Goal: Task Accomplishment & Management: Use online tool/utility

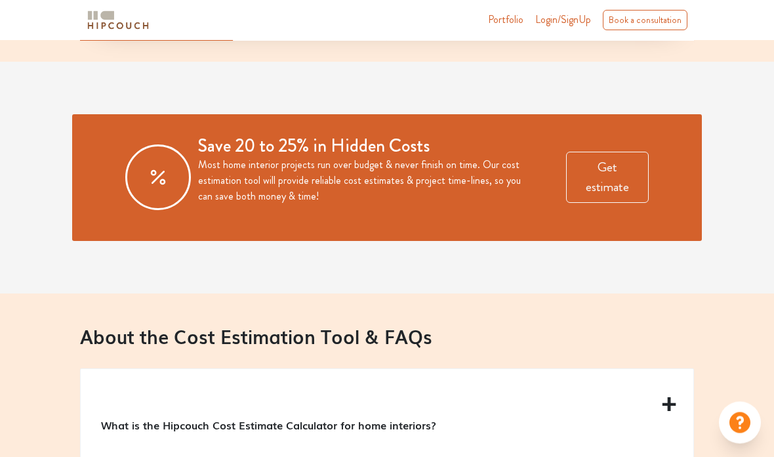
scroll to position [946, 0]
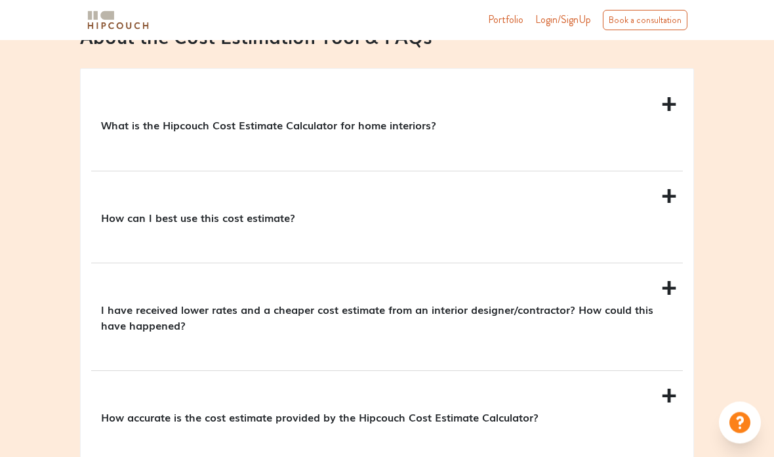
click at [659, 171] on div "What is the Hipcouch Cost Estimate Calculator for home interiors?" at bounding box center [387, 125] width 592 height 91
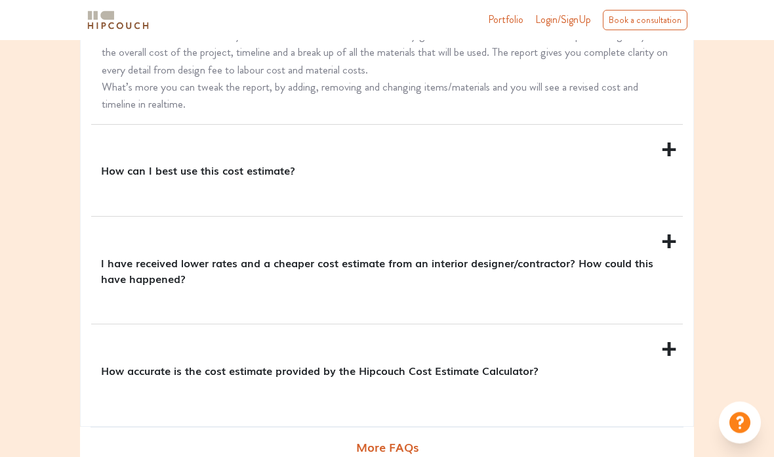
scroll to position [1436, 0]
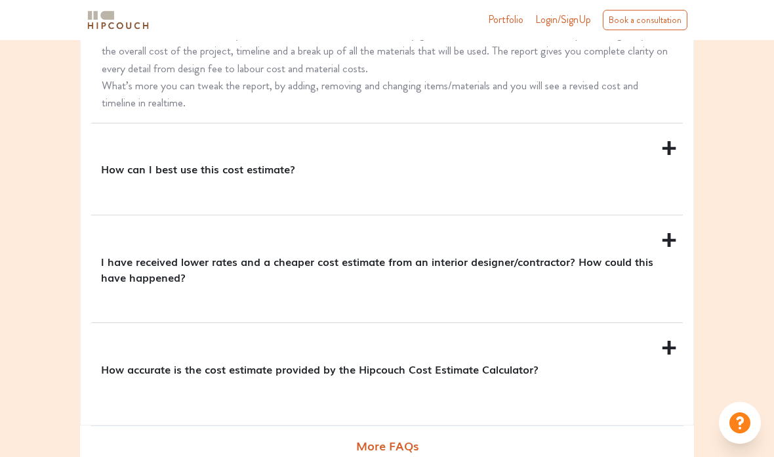
click at [646, 215] on div "How can I best use this cost estimate?" at bounding box center [387, 168] width 592 height 91
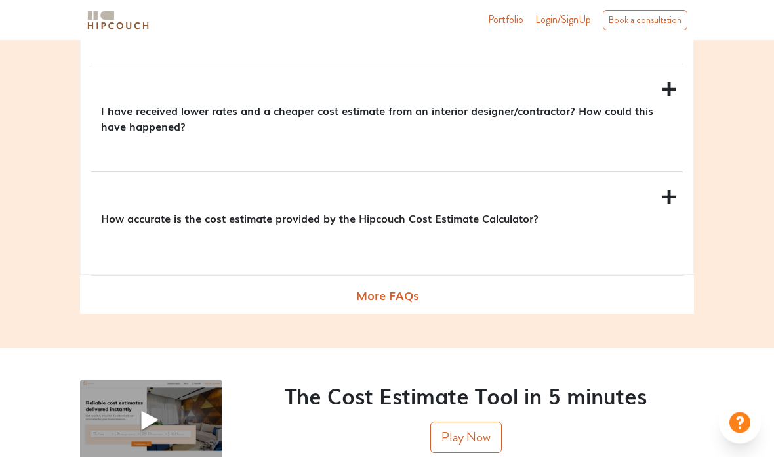
click at [678, 165] on div "I have received lower rates and a cheaper cost estimate from an interior design…" at bounding box center [387, 118] width 592 height 107
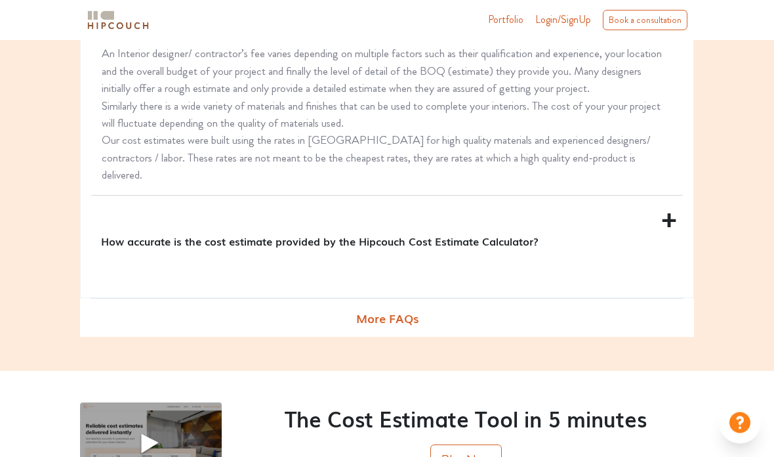
scroll to position [1580, 0]
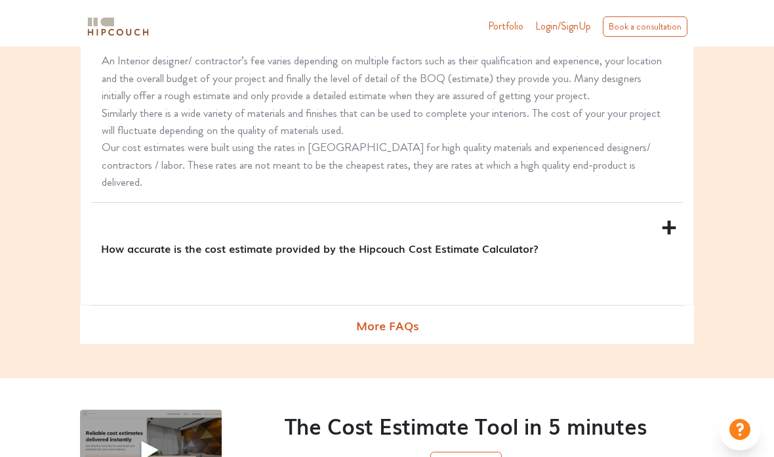
click at [645, 249] on p "How accurate is the cost estimate provided by the Hipcouch Cost Estimate Calcul…" at bounding box center [384, 242] width 567 height 16
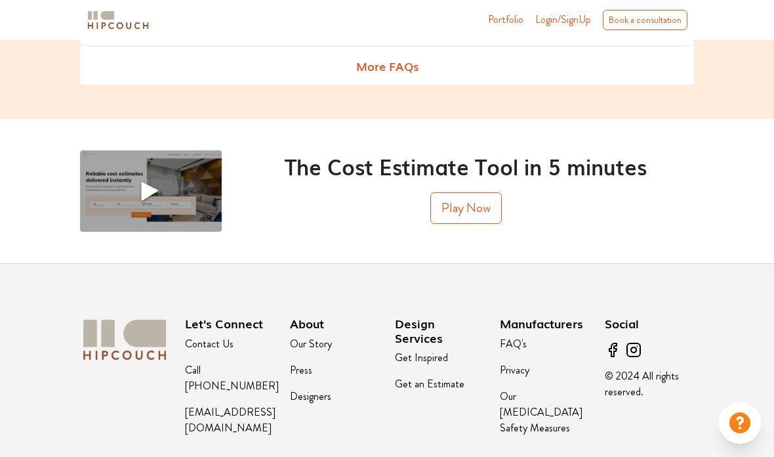
scroll to position [1748, 0]
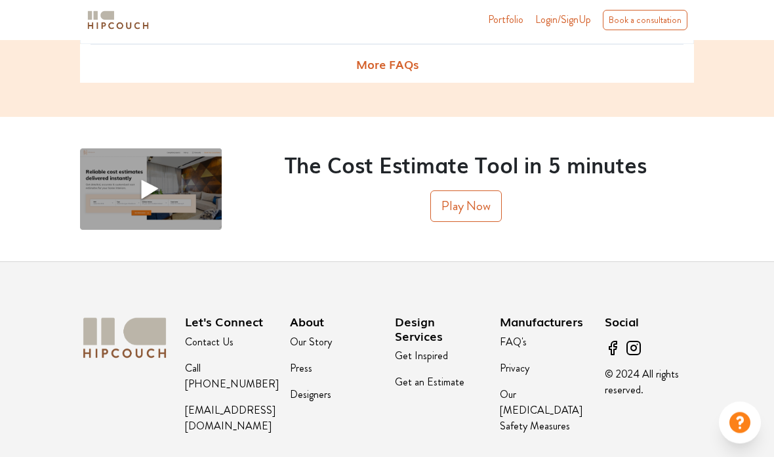
click at [472, 222] on button "Play Now" at bounding box center [466, 206] width 72 height 31
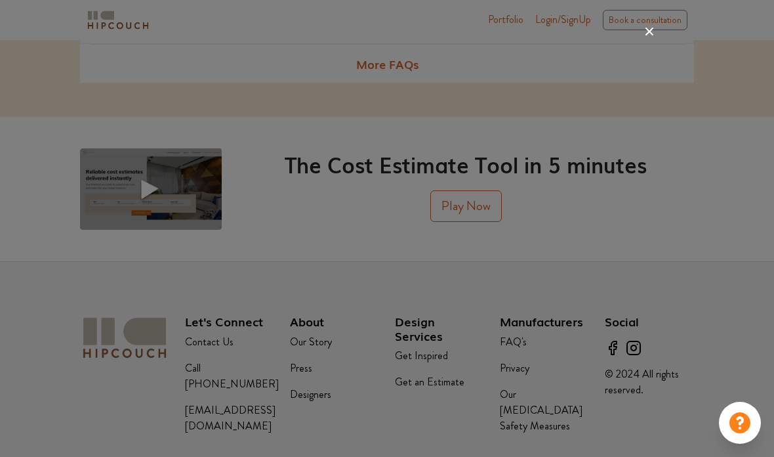
click at [49, 183] on div at bounding box center [387, 228] width 774 height 457
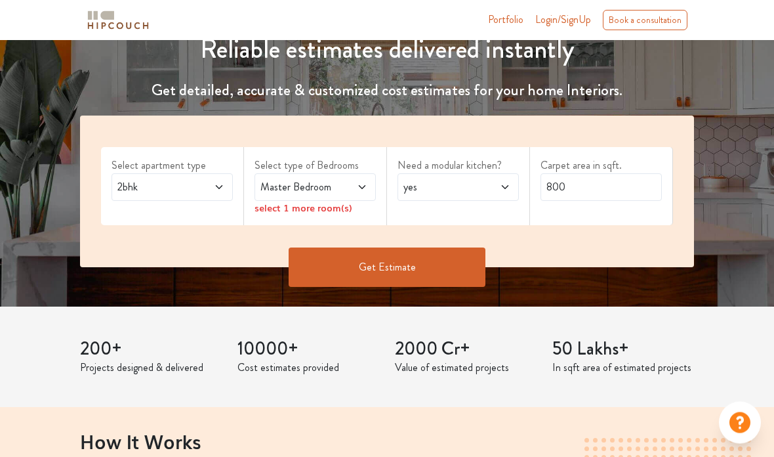
scroll to position [150, 0]
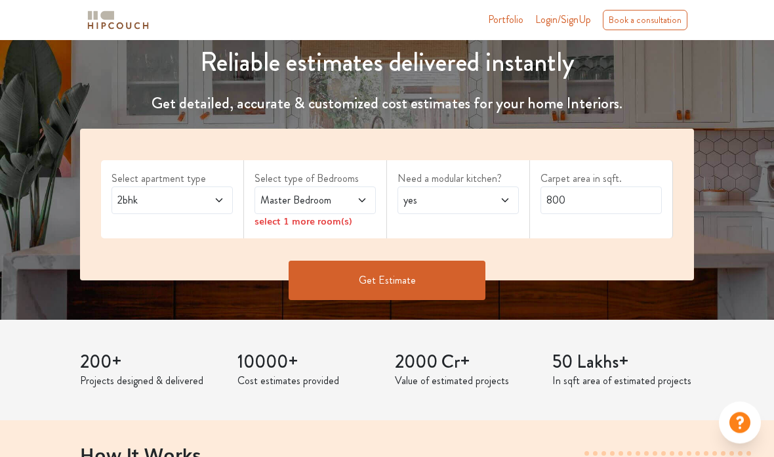
click at [133, 203] on span "2bhk" at bounding box center [156, 201] width 82 height 16
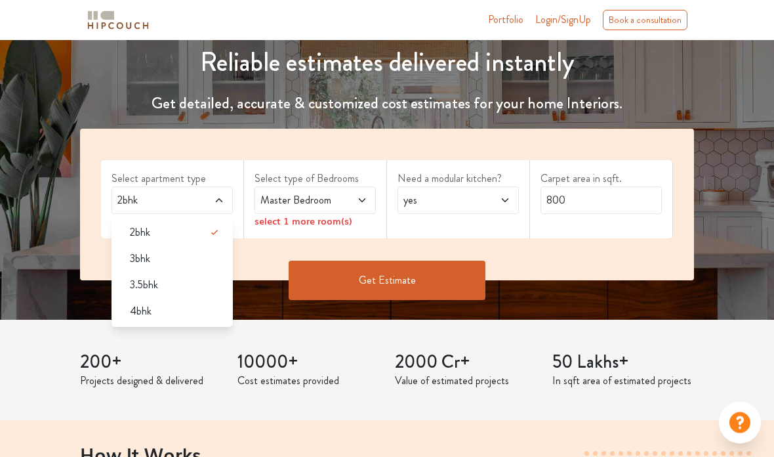
scroll to position [151, 0]
click at [134, 265] on span "3bhk" at bounding box center [140, 259] width 20 height 16
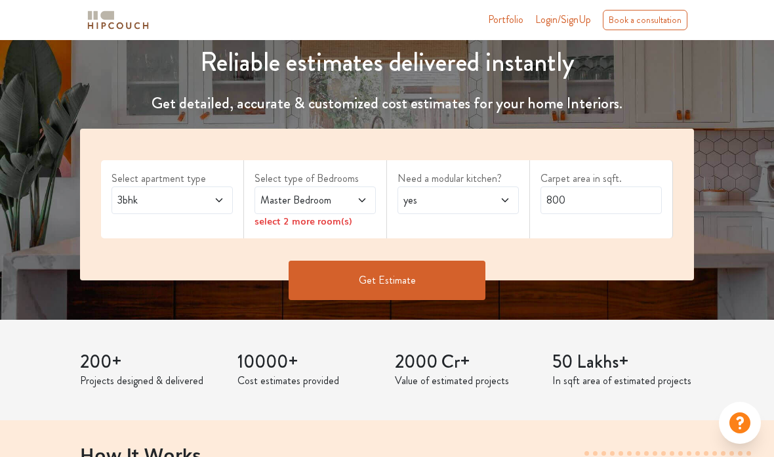
click at [357, 203] on icon at bounding box center [362, 200] width 10 height 10
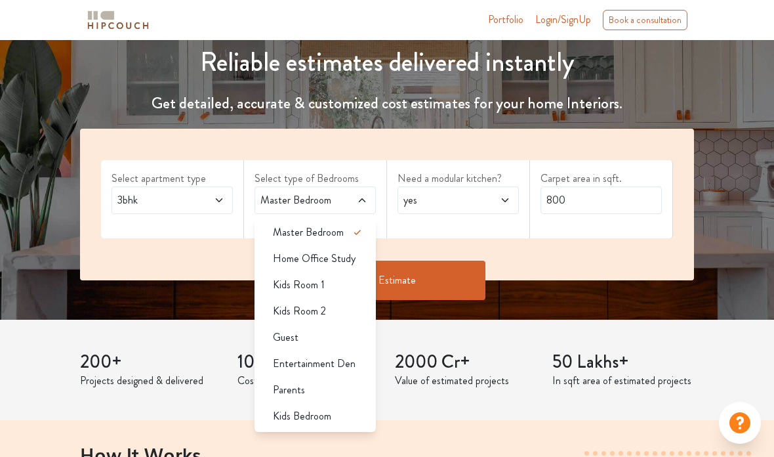
click at [348, 256] on span "Home Office Study" at bounding box center [314, 259] width 83 height 16
click at [343, 282] on div "Kids Room 1" at bounding box center [318, 285] width 113 height 16
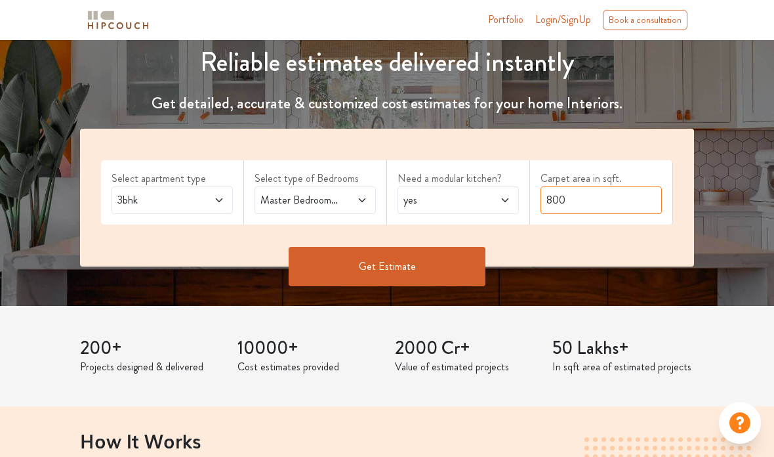
click at [579, 196] on input "800" at bounding box center [601, 200] width 121 height 28
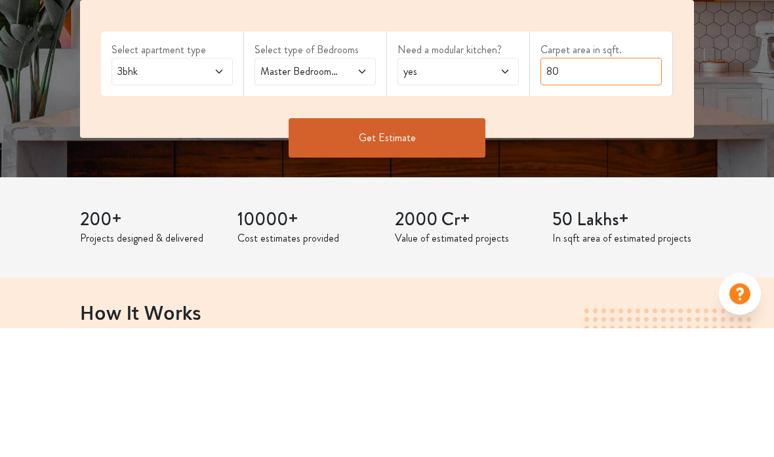
type input "8"
type input "Q"
type input "1050"
click at [422, 247] on button "Get Estimate" at bounding box center [387, 266] width 197 height 39
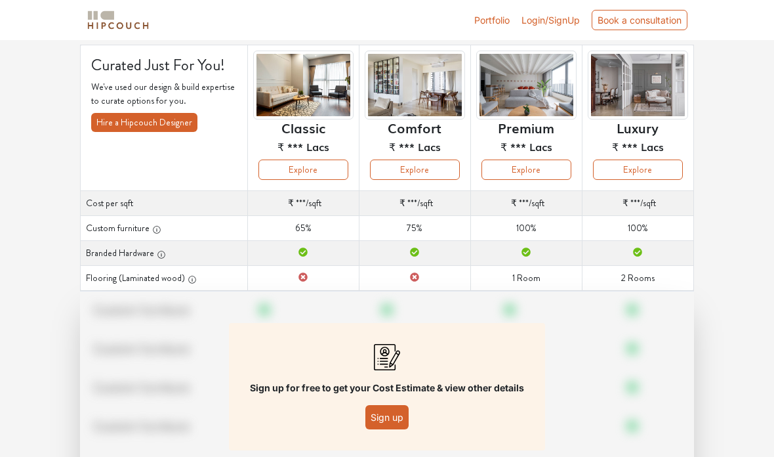
scroll to position [85, 0]
click at [400, 413] on button "Sign up" at bounding box center [386, 417] width 43 height 24
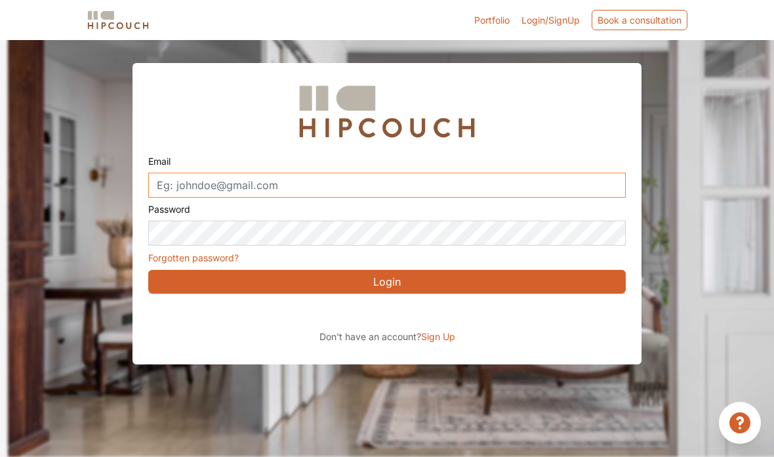
click at [476, 173] on input "Email" at bounding box center [387, 185] width 478 height 25
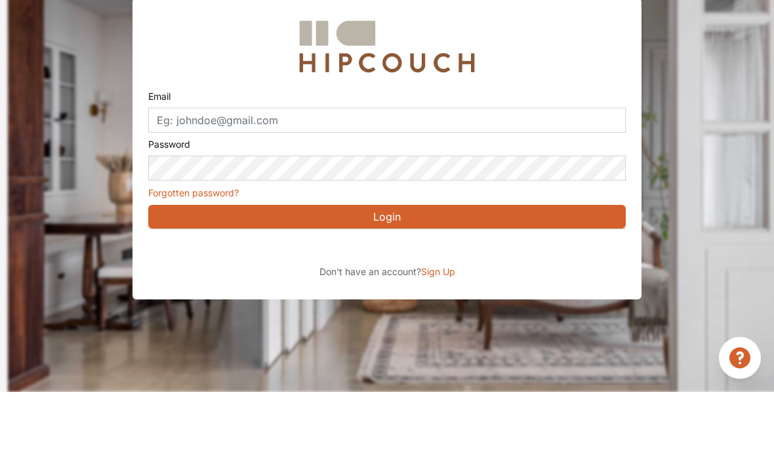
click at [341, 298] on div "Sign in with Google. Opens in new tab" at bounding box center [268, 312] width 240 height 29
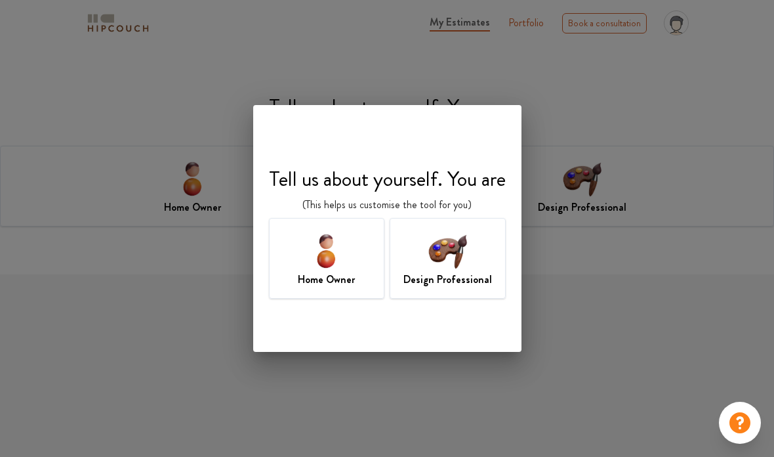
click at [339, 259] on img at bounding box center [326, 250] width 43 height 43
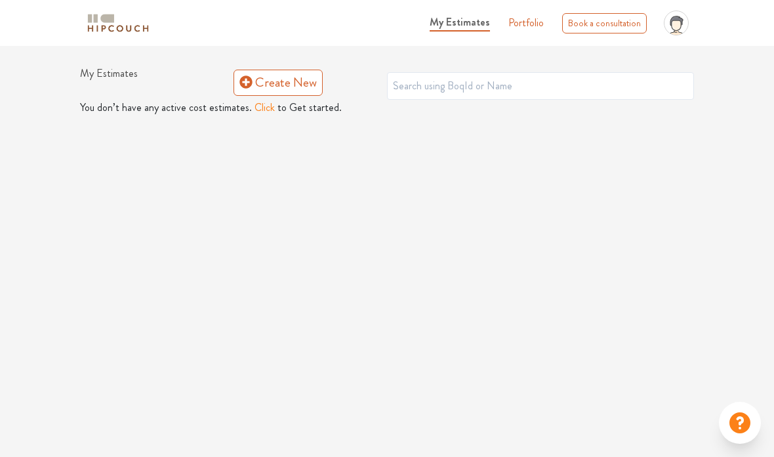
click at [302, 89] on link "Create New" at bounding box center [278, 83] width 89 height 26
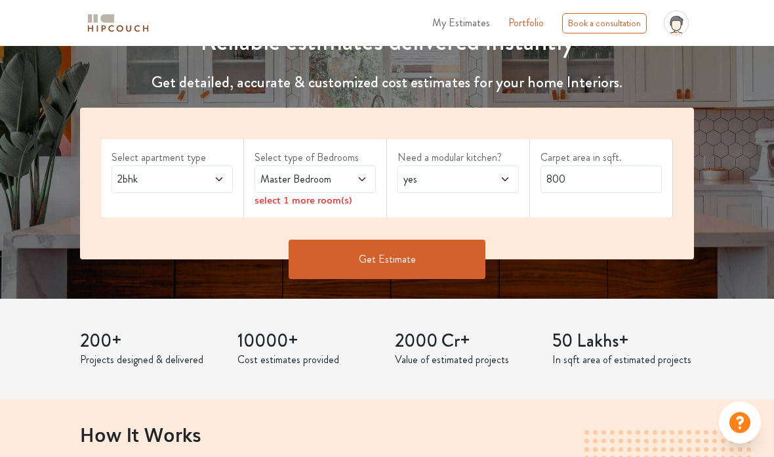
scroll to position [180, 0]
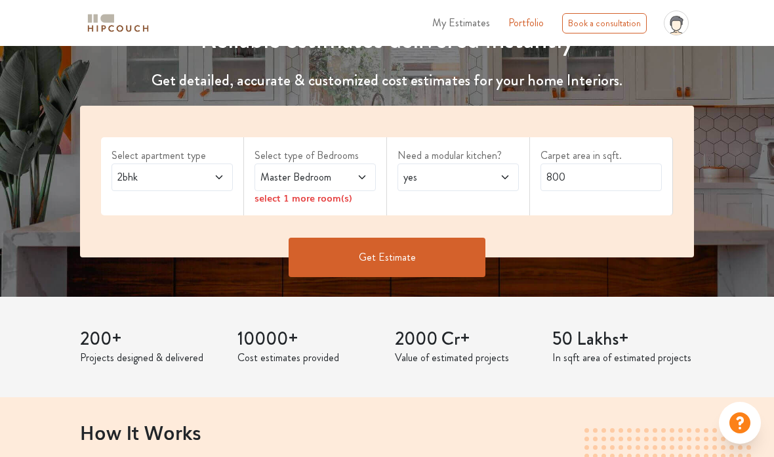
click at [206, 156] on label "Select apartment type" at bounding box center [172, 156] width 121 height 16
click at [209, 170] on span at bounding box center [211, 177] width 28 height 16
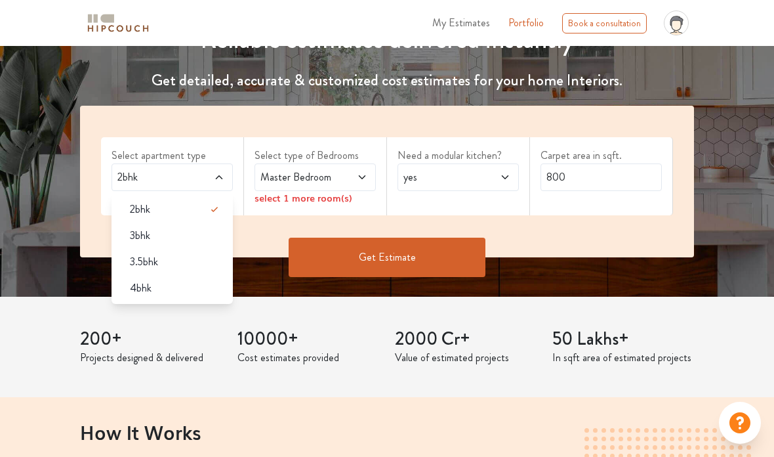
click at [129, 238] on div "3bhk" at bounding box center [175, 236] width 113 height 16
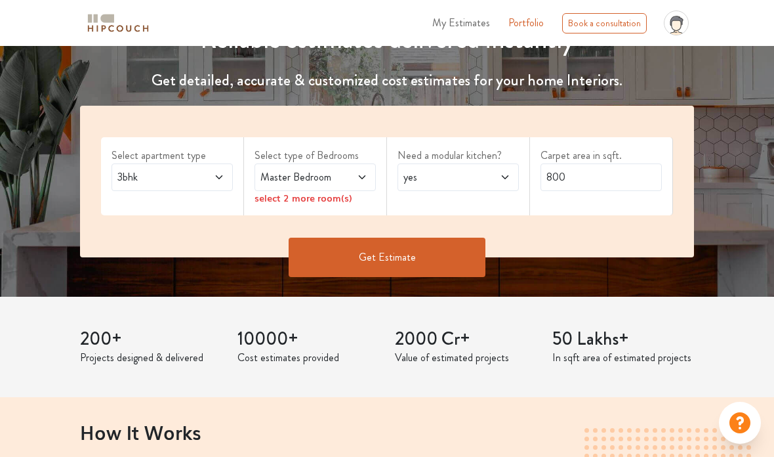
click at [363, 170] on span at bounding box center [354, 177] width 28 height 16
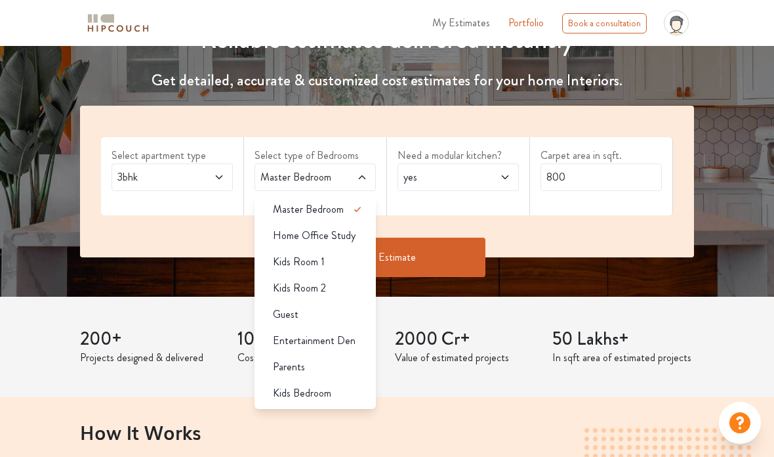
click at [344, 262] on div "Kids Room 1" at bounding box center [318, 262] width 113 height 16
click at [352, 231] on span "Home Office Study" at bounding box center [314, 236] width 83 height 16
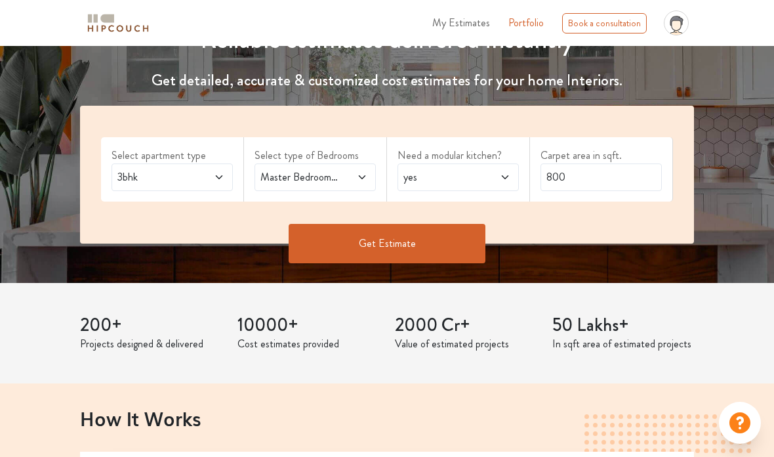
click at [497, 176] on span at bounding box center [497, 177] width 28 height 16
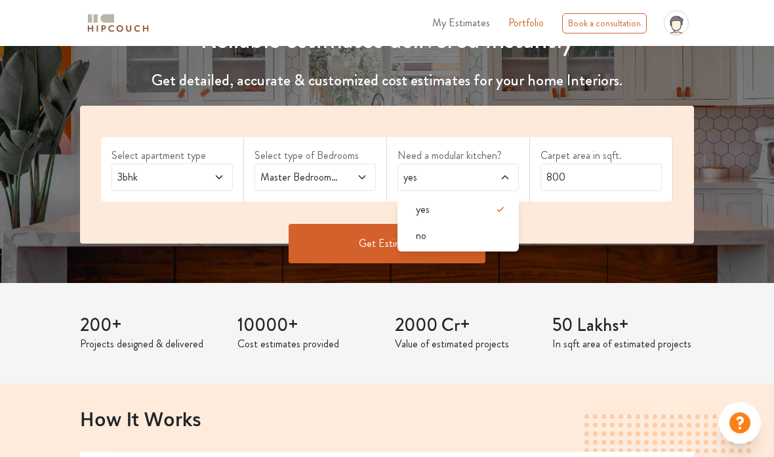
click at [596, 216] on div "Select apartment type 3bhk Select type of Bedrooms Master Bedroom,Home Office S…" at bounding box center [387, 175] width 614 height 138
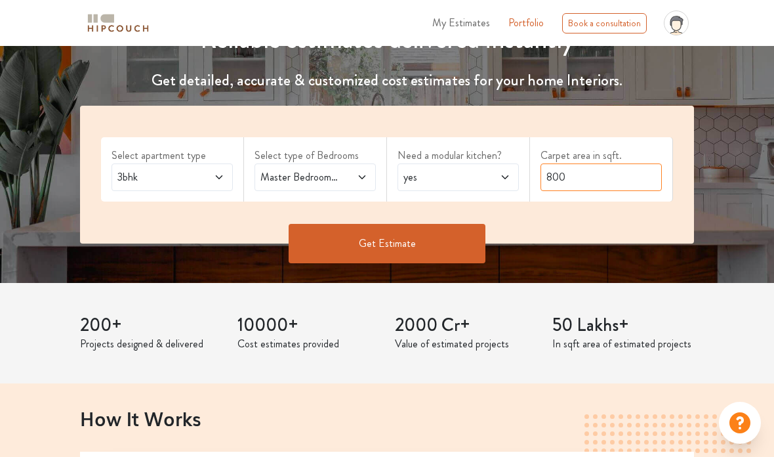
click at [596, 169] on input "800" at bounding box center [601, 177] width 121 height 28
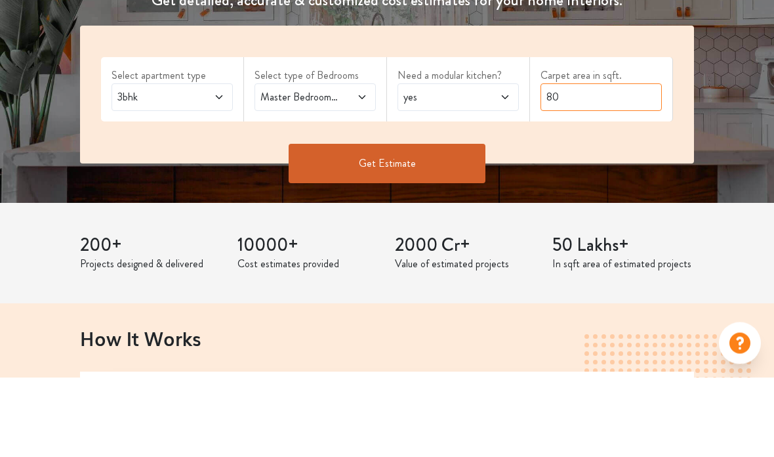
type input "8"
type input "1050"
click at [445, 224] on button "Get Estimate" at bounding box center [387, 243] width 197 height 39
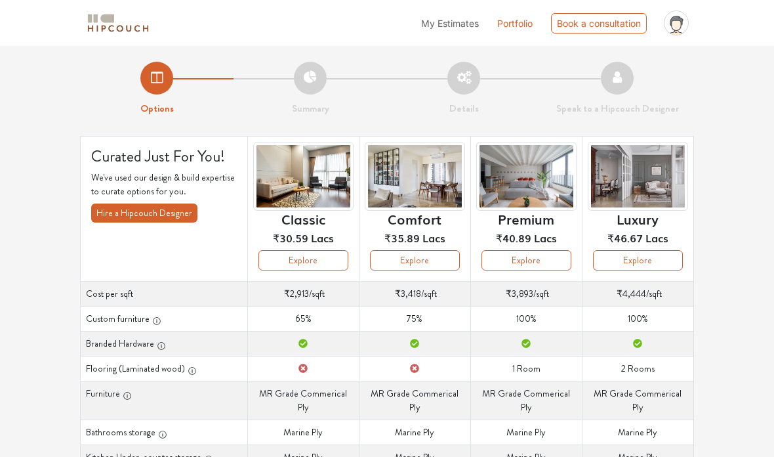
click at [325, 258] on button "Explore" at bounding box center [303, 260] width 90 height 20
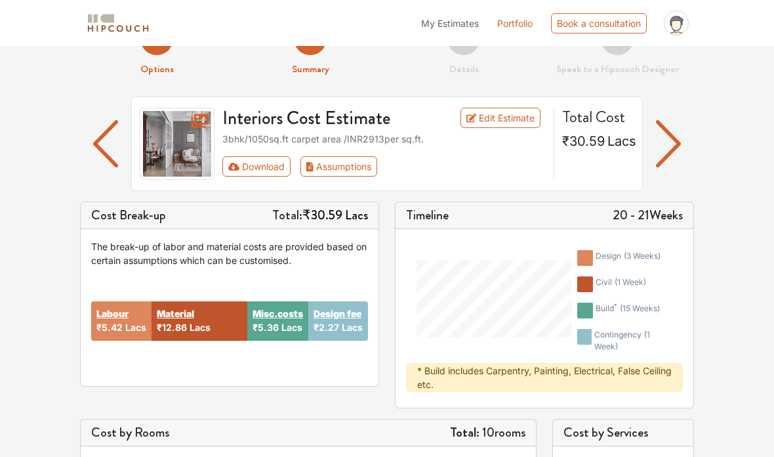
scroll to position [39, 0]
click at [272, 160] on button "Download" at bounding box center [256, 166] width 69 height 20
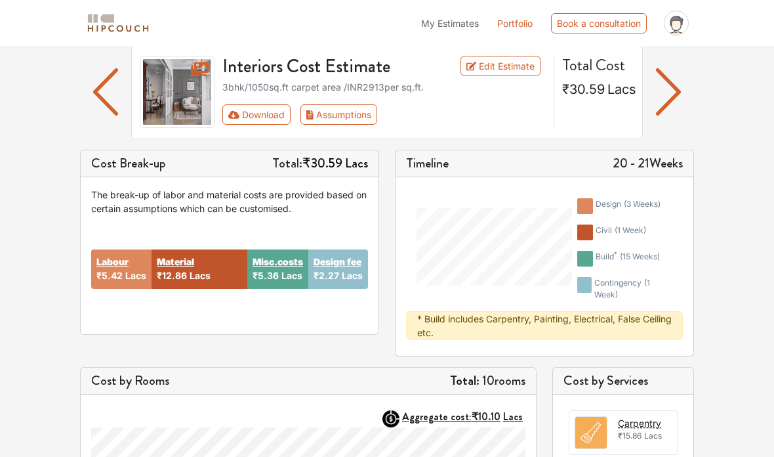
scroll to position [0, 0]
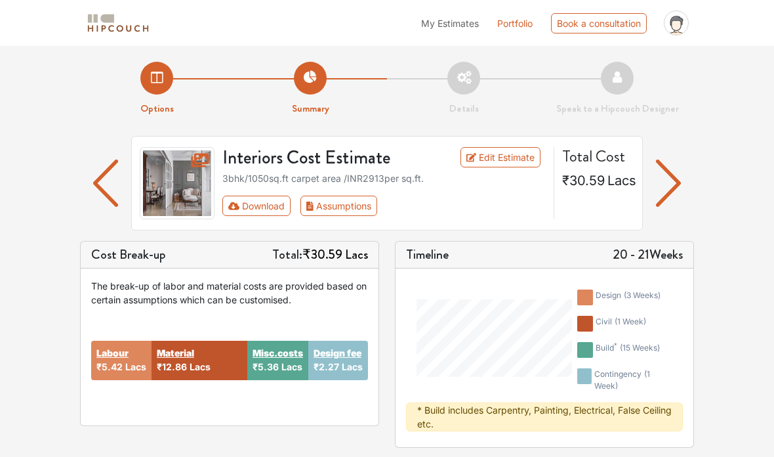
click at [344, 212] on button "Assumptions" at bounding box center [338, 206] width 77 height 20
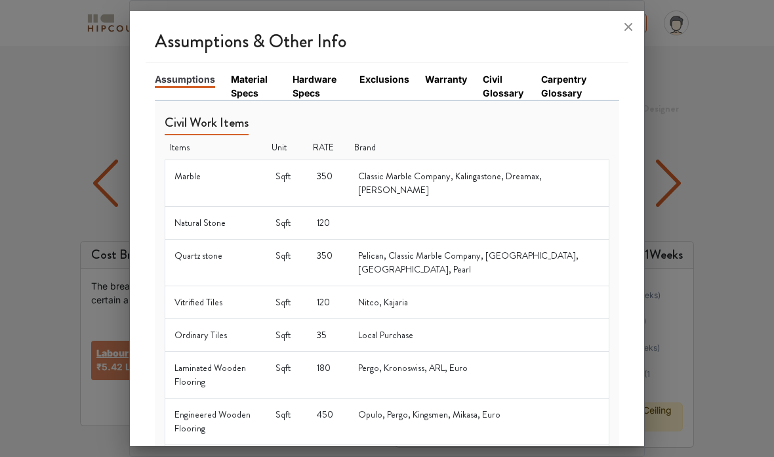
click at [255, 72] on link "Material Specs" at bounding box center [254, 86] width 46 height 28
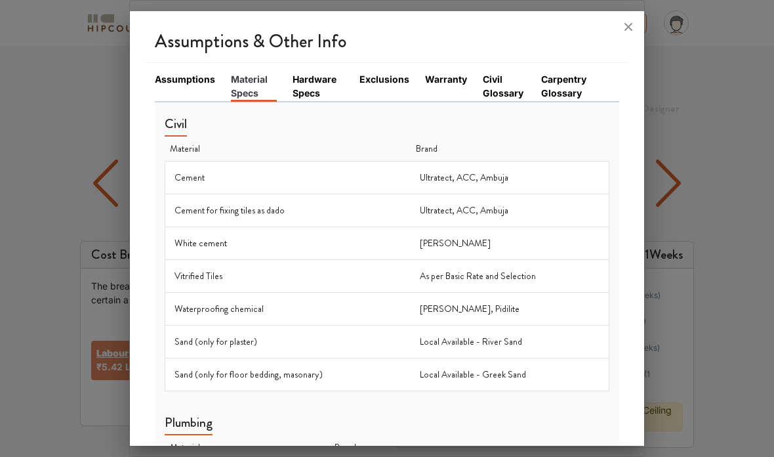
click at [192, 72] on link "Assumptions" at bounding box center [185, 79] width 60 height 14
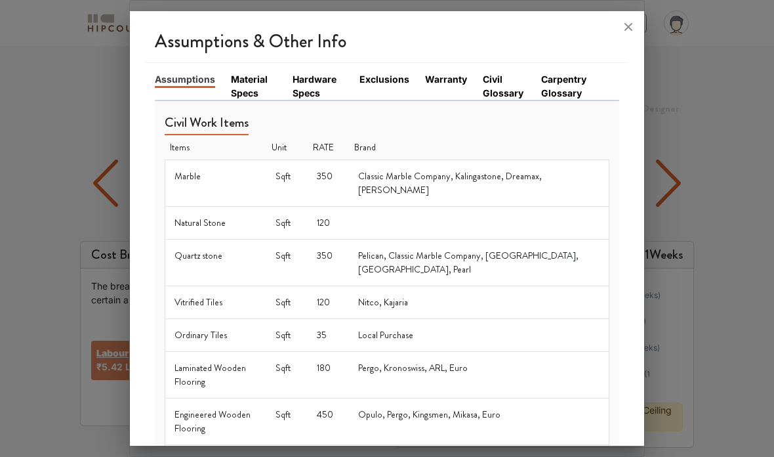
click at [255, 72] on link "Material Specs" at bounding box center [254, 86] width 46 height 28
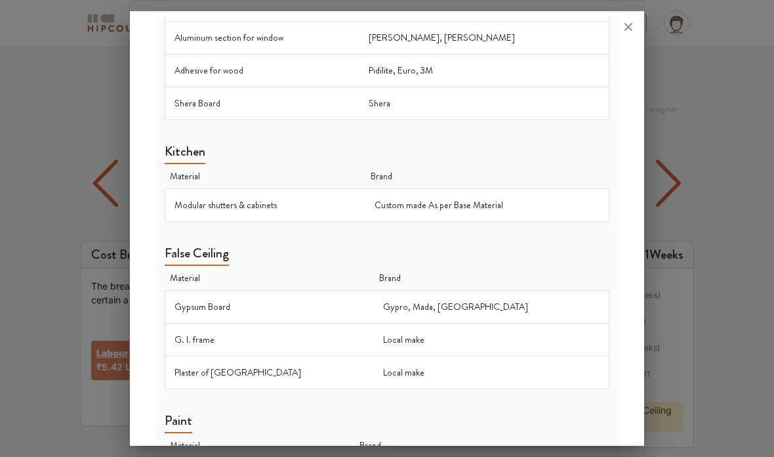
scroll to position [960, 0]
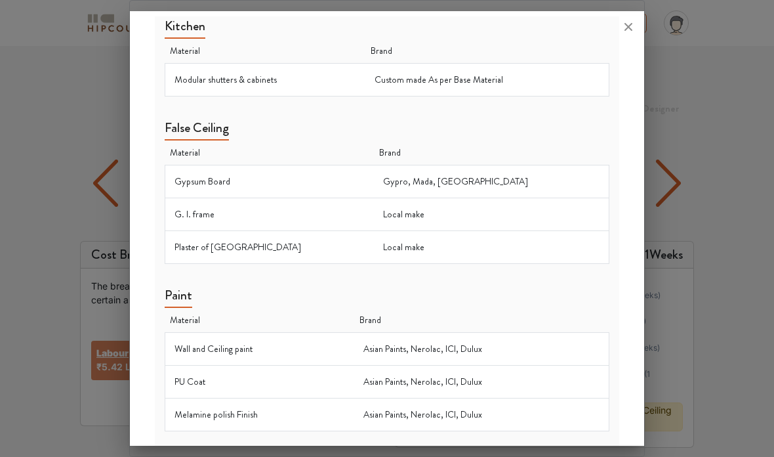
click at [695, 249] on div at bounding box center [387, 228] width 774 height 457
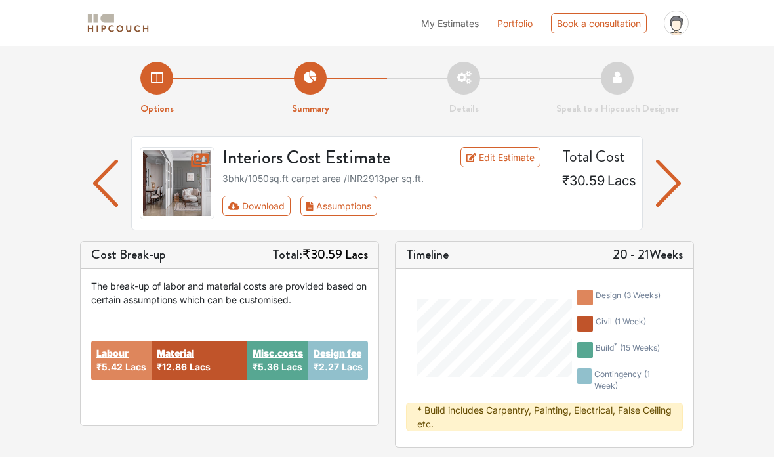
click at [340, 207] on button "Assumptions" at bounding box center [338, 206] width 77 height 20
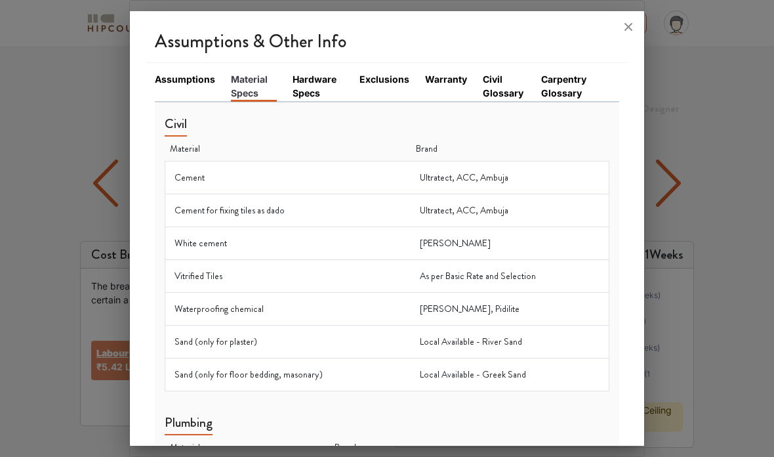
click at [387, 72] on link "Exclusions" at bounding box center [385, 79] width 50 height 14
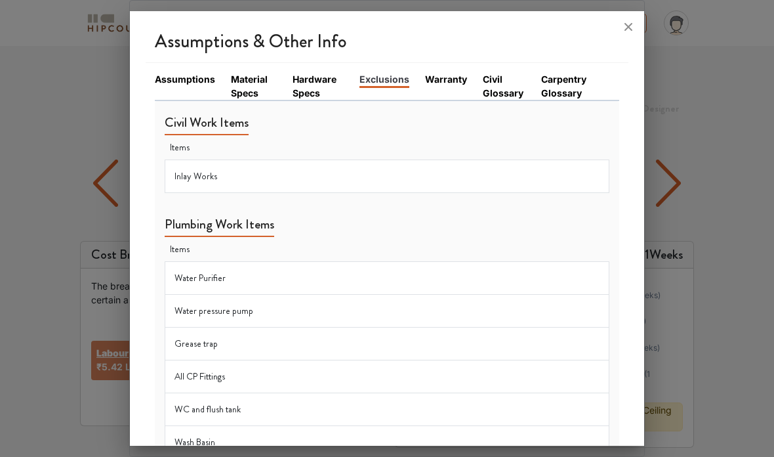
scroll to position [0, 0]
click at [457, 72] on link "Warranty" at bounding box center [446, 79] width 42 height 14
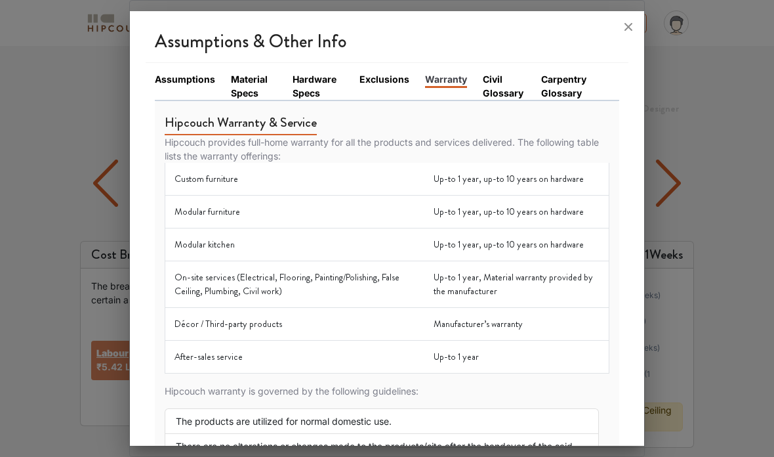
click at [511, 72] on link "Civil Glossary" at bounding box center [504, 86] width 43 height 28
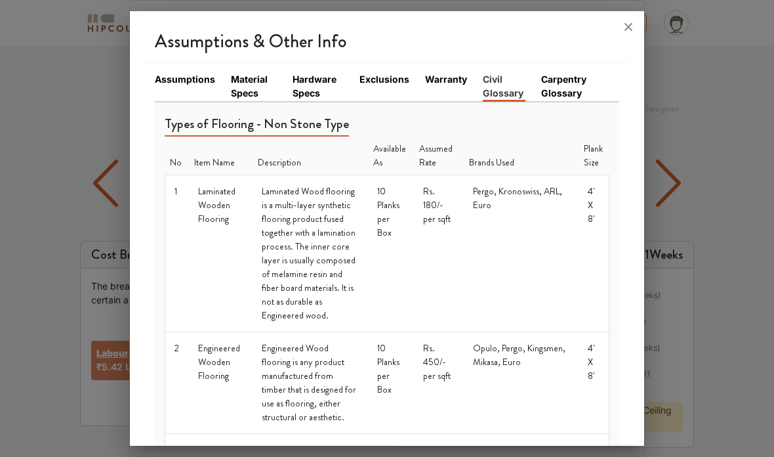
click at [566, 72] on link "Carpentry Glossary" at bounding box center [572, 86] width 62 height 28
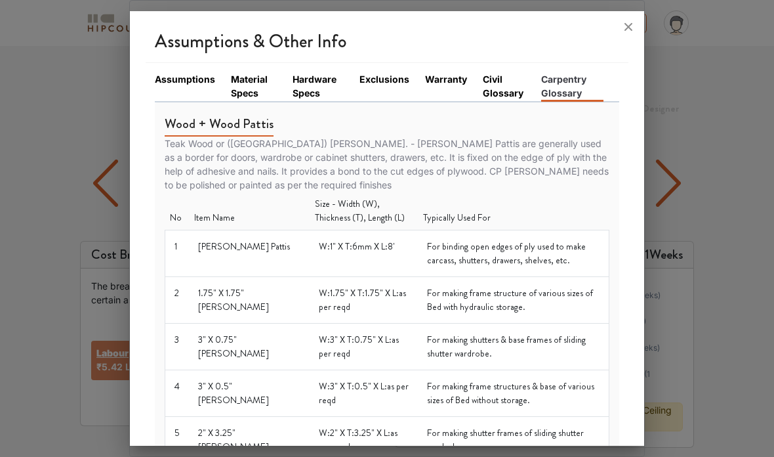
click at [524, 72] on link "Civil Glossary" at bounding box center [504, 86] width 43 height 28
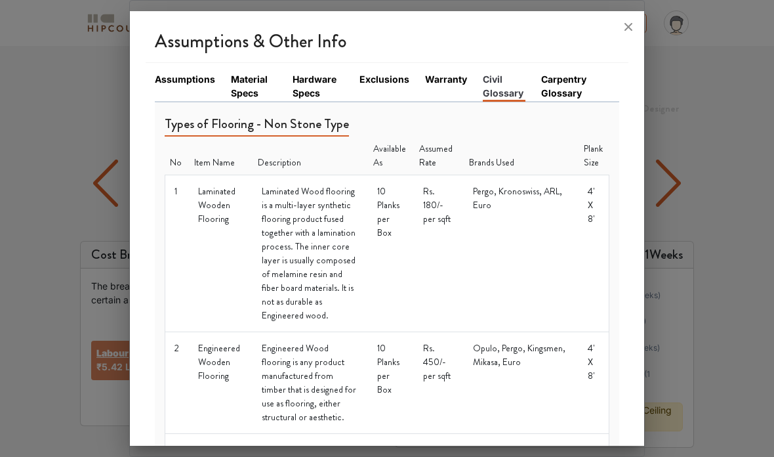
click at [322, 72] on link "Hardware Specs" at bounding box center [318, 86] width 51 height 28
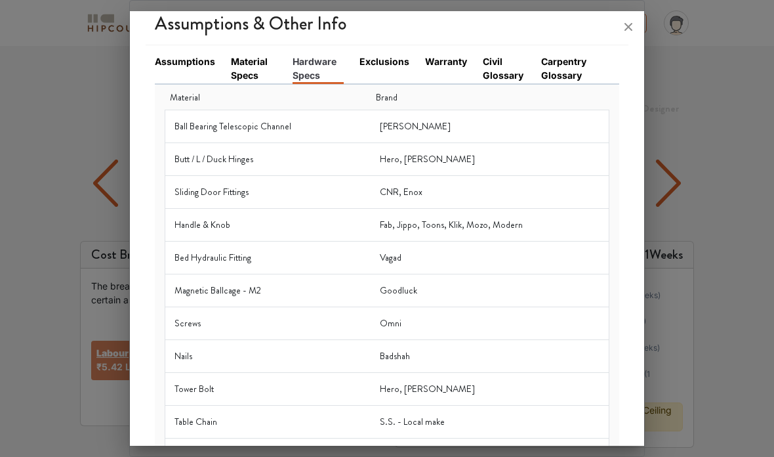
scroll to position [12, 0]
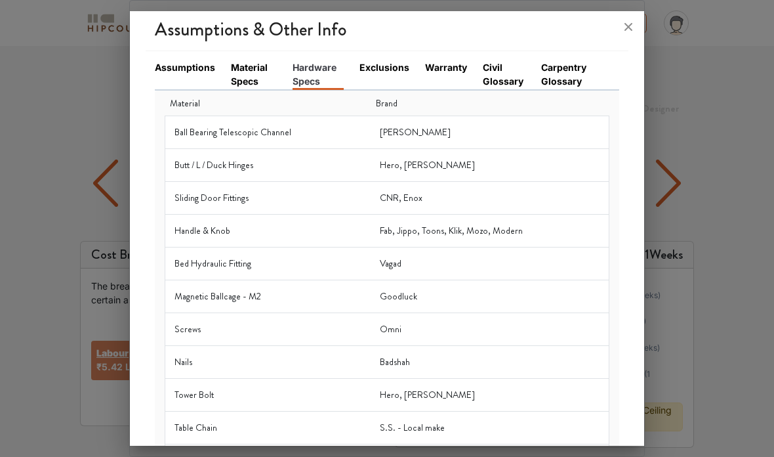
click at [255, 60] on link "Material Specs" at bounding box center [254, 74] width 46 height 28
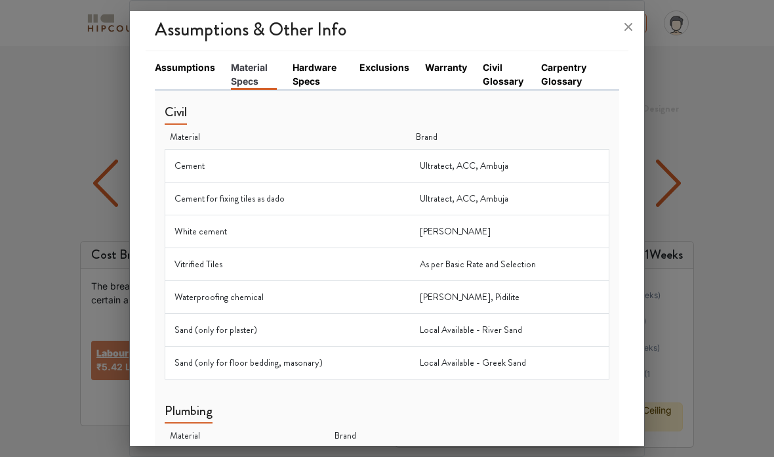
click at [167, 60] on link "Assumptions" at bounding box center [185, 67] width 60 height 14
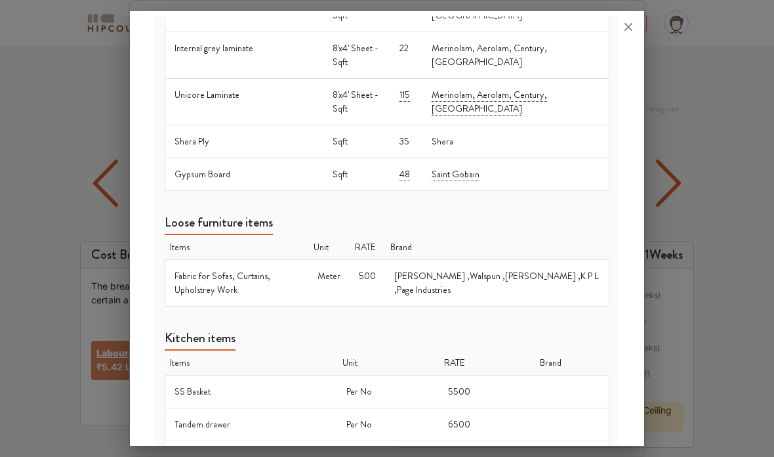
scroll to position [833, 0]
click at [679, 84] on div at bounding box center [387, 228] width 774 height 457
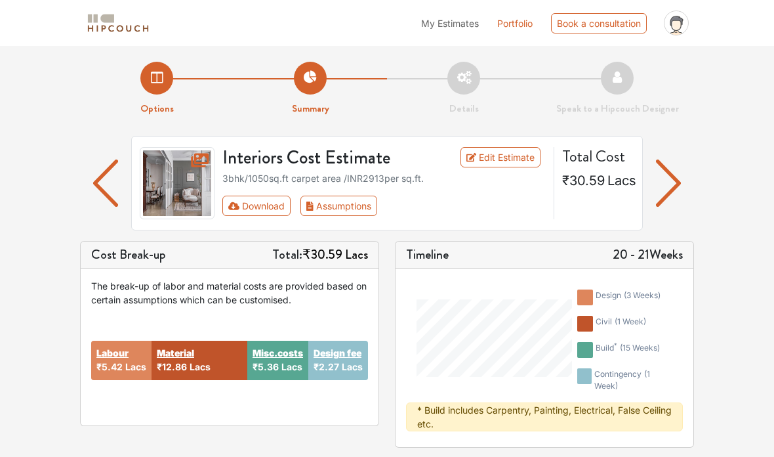
click at [506, 151] on link "Edit Estimate" at bounding box center [501, 157] width 81 height 20
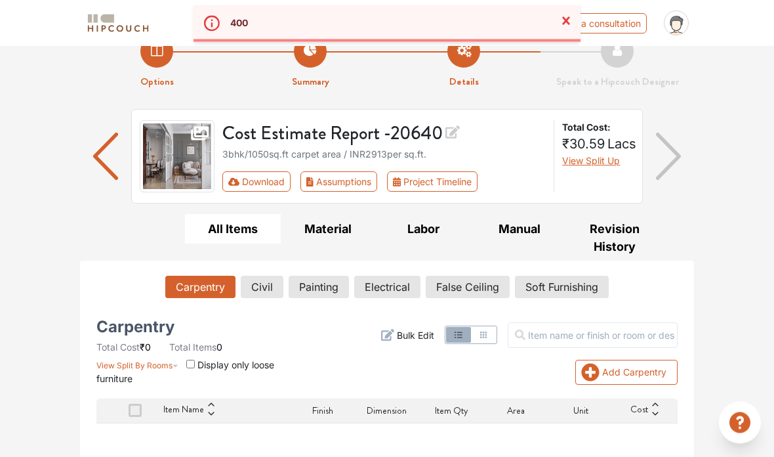
scroll to position [27, 0]
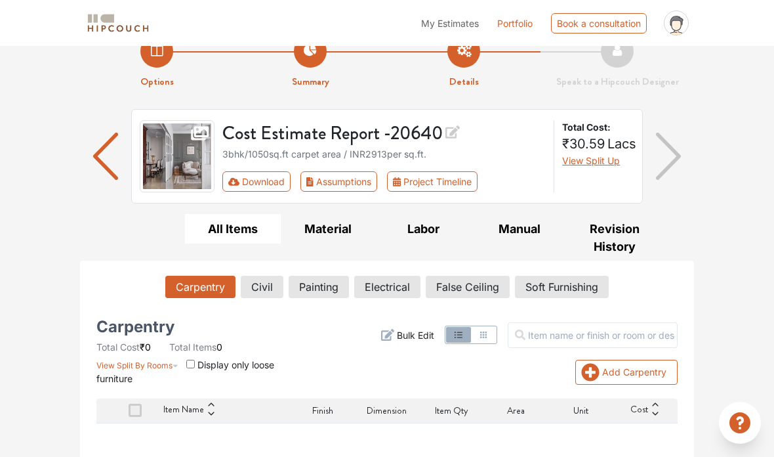
click at [568, 20] on div "Book a consultation" at bounding box center [599, 23] width 96 height 20
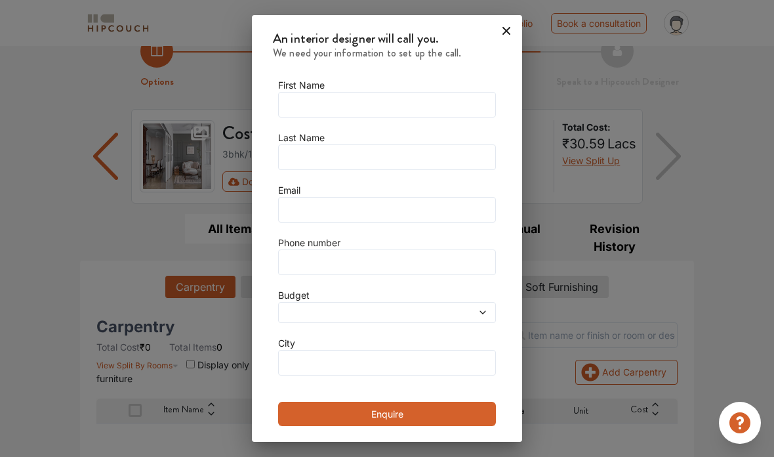
click at [501, 37] on icon at bounding box center [506, 30] width 21 height 21
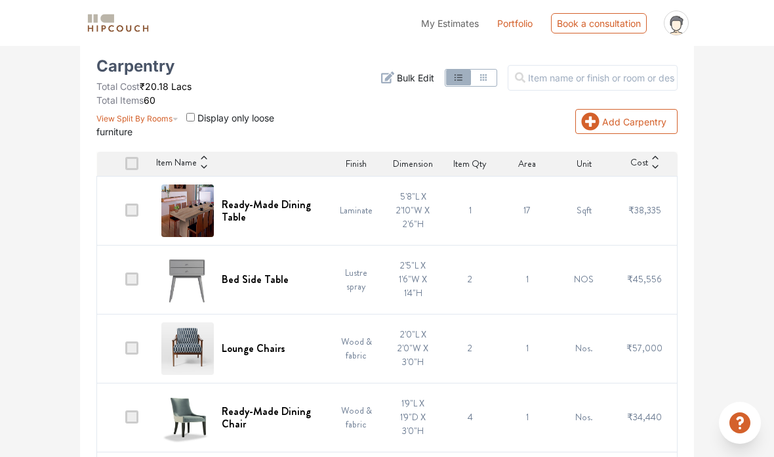
scroll to position [307, 0]
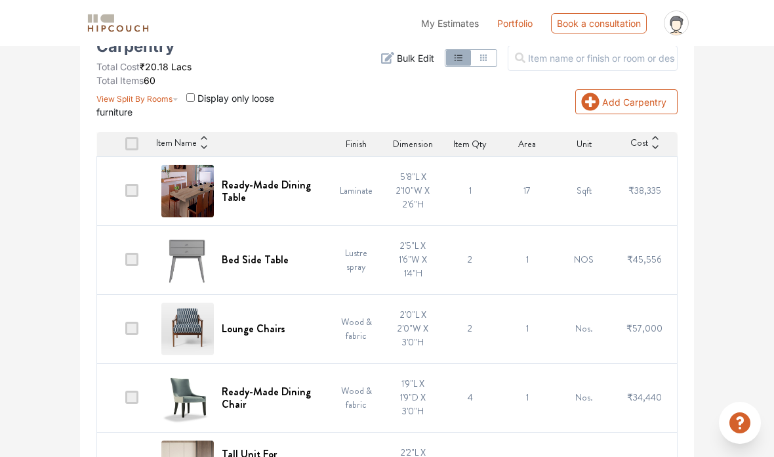
click at [150, 102] on span "View Split By Rooms" at bounding box center [134, 99] width 76 height 10
click at [146, 98] on span "View Split By Rooms" at bounding box center [134, 99] width 76 height 10
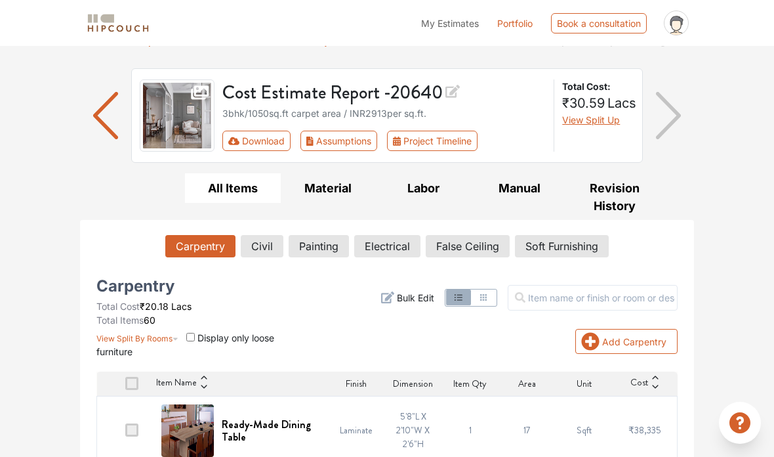
scroll to position [70, 0]
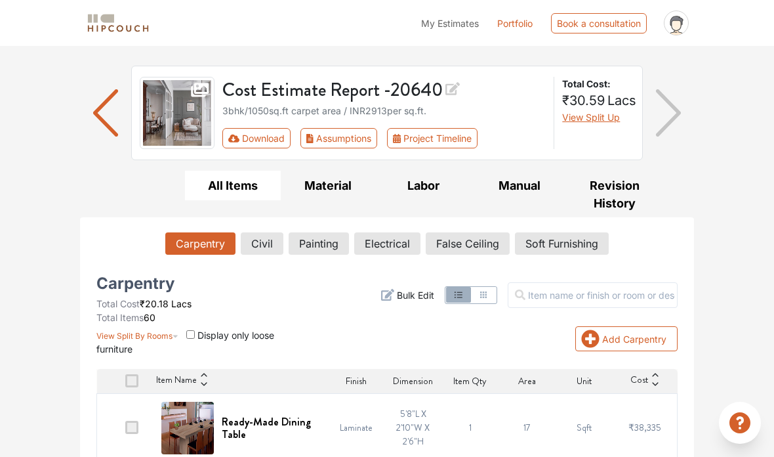
click at [270, 248] on button "Civil" at bounding box center [262, 243] width 43 height 22
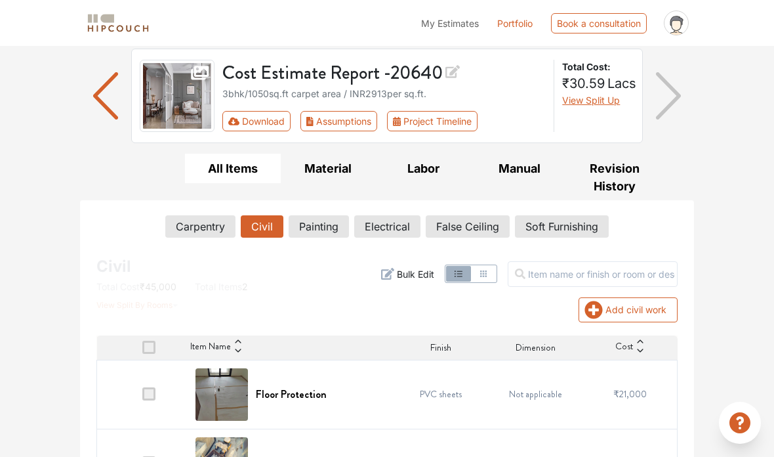
scroll to position [79, 0]
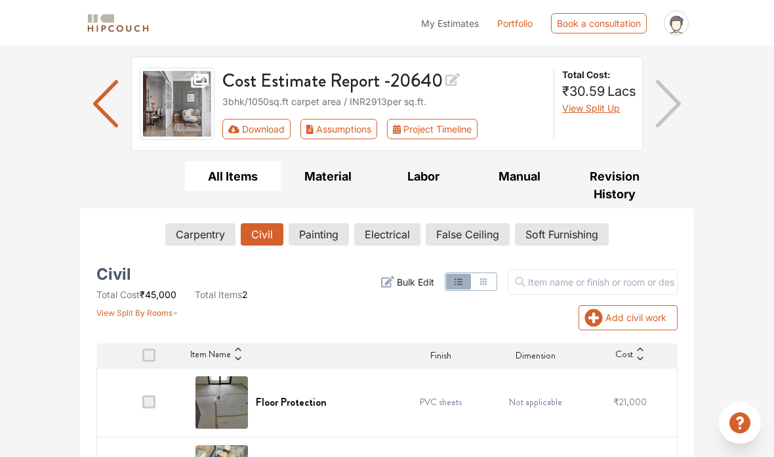
click at [331, 237] on button "Painting" at bounding box center [319, 234] width 60 height 22
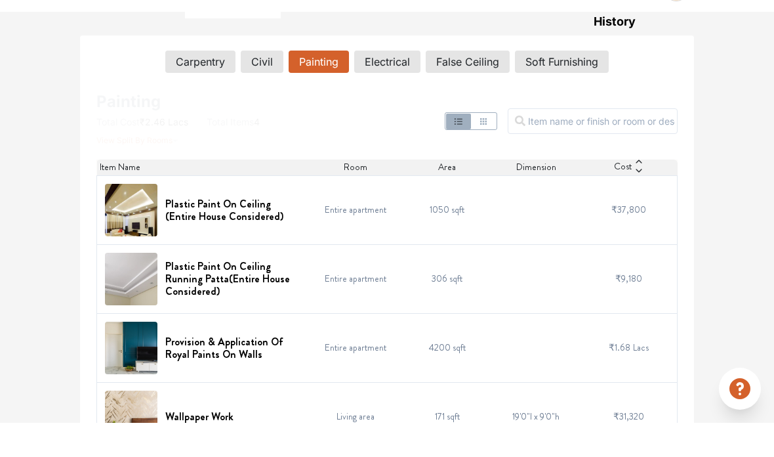
scroll to position [218, 0]
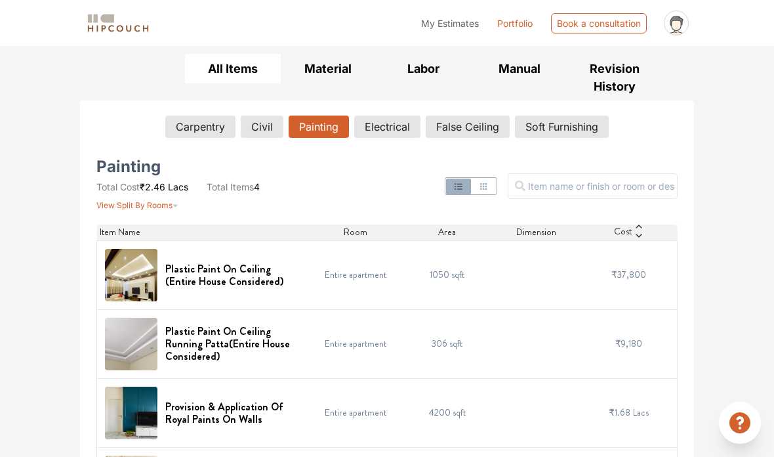
click at [403, 129] on button "Electrical" at bounding box center [387, 126] width 66 height 22
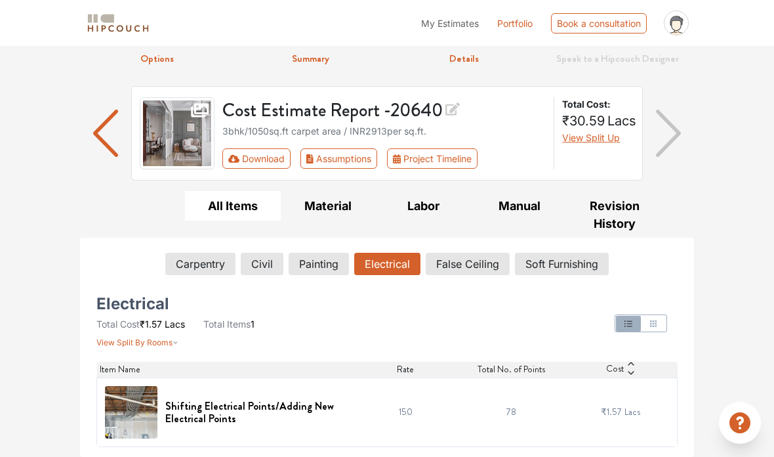
scroll to position [50, 0]
click at [493, 266] on button "False Ceiling" at bounding box center [468, 264] width 84 height 22
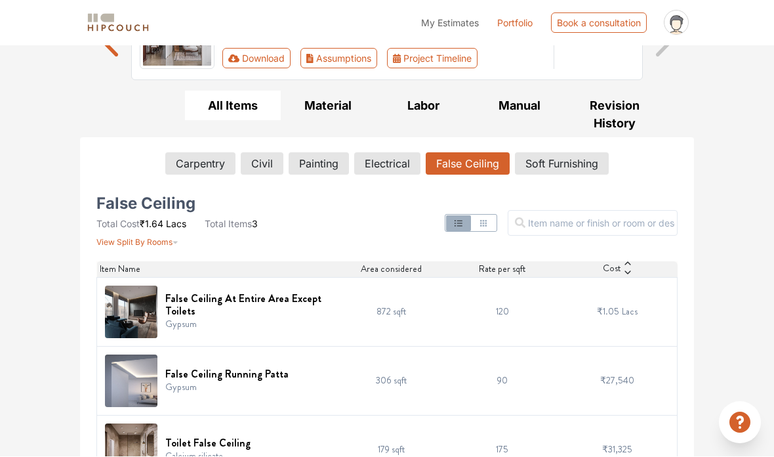
scroll to position [149, 0]
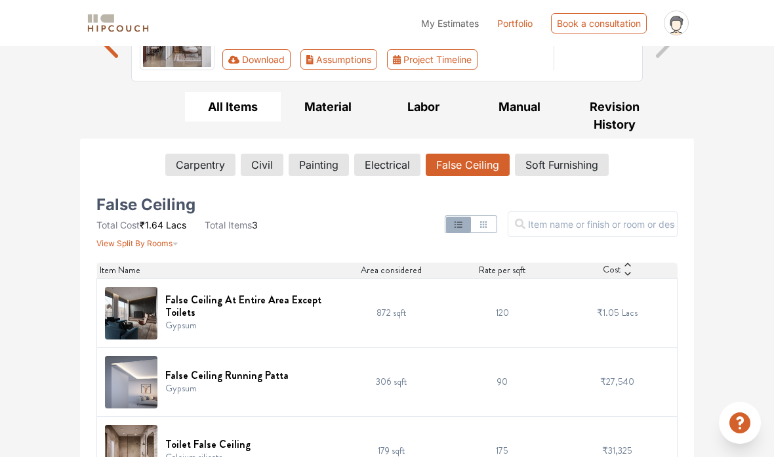
click at [556, 158] on button "Soft Furnishing" at bounding box center [562, 165] width 94 height 22
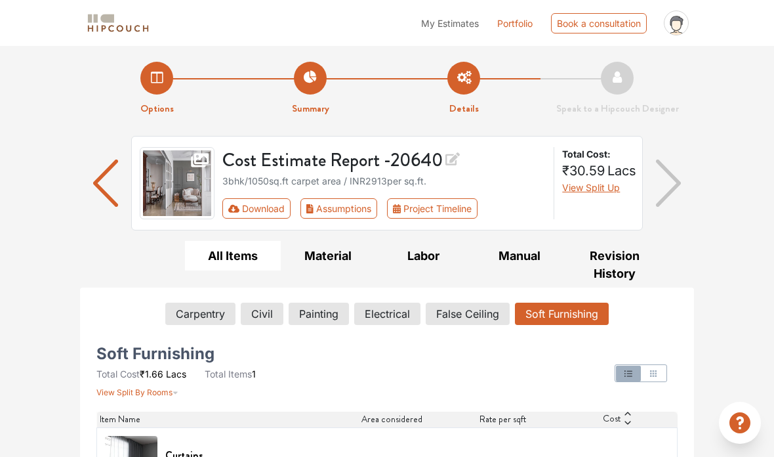
scroll to position [50, 0]
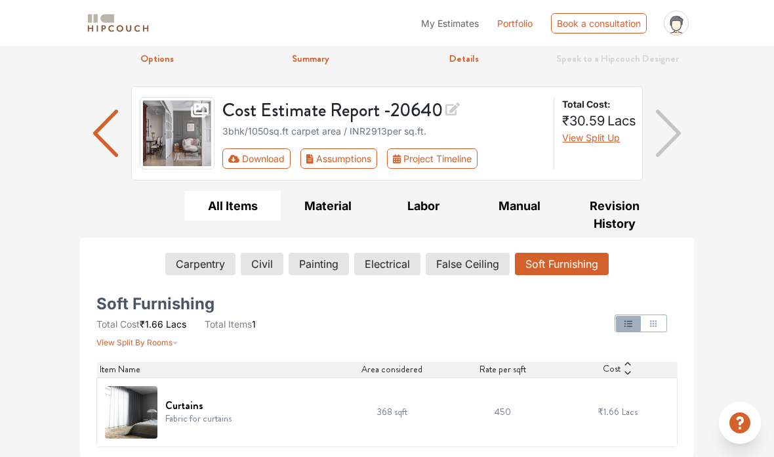
click at [324, 182] on div "Cost Estimate Report - 20640 3bhk / 1050 sq.ft carpet area / INR 2913 per sq.ft…" at bounding box center [387, 138] width 614 height 105
click at [333, 196] on button "Material" at bounding box center [329, 206] width 96 height 30
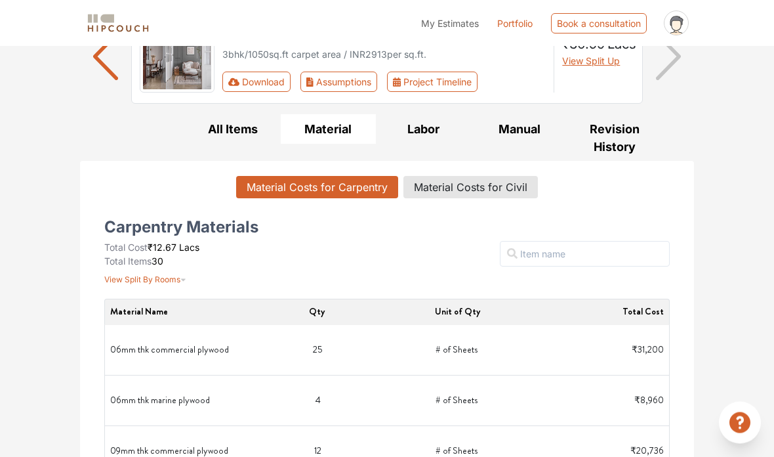
scroll to position [123, 0]
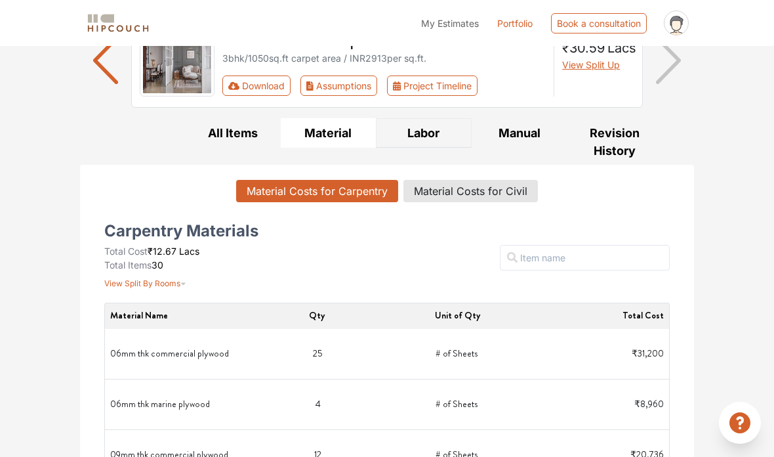
click at [430, 146] on button "Labor" at bounding box center [424, 133] width 96 height 30
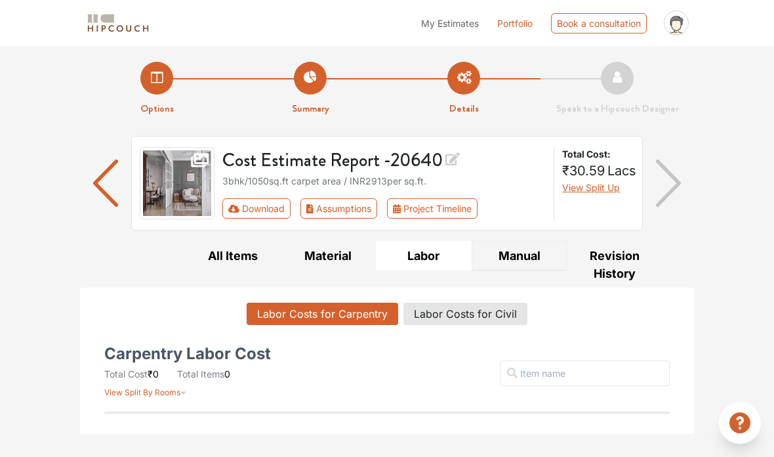
click at [513, 245] on button "Manual" at bounding box center [520, 256] width 96 height 30
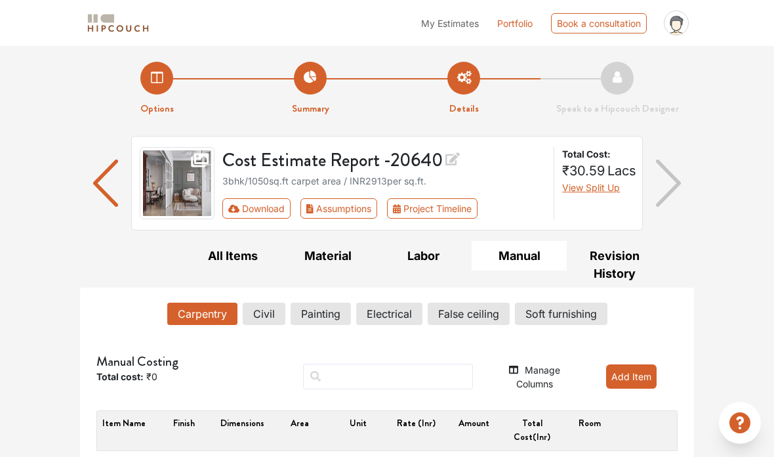
scroll to position [12, 0]
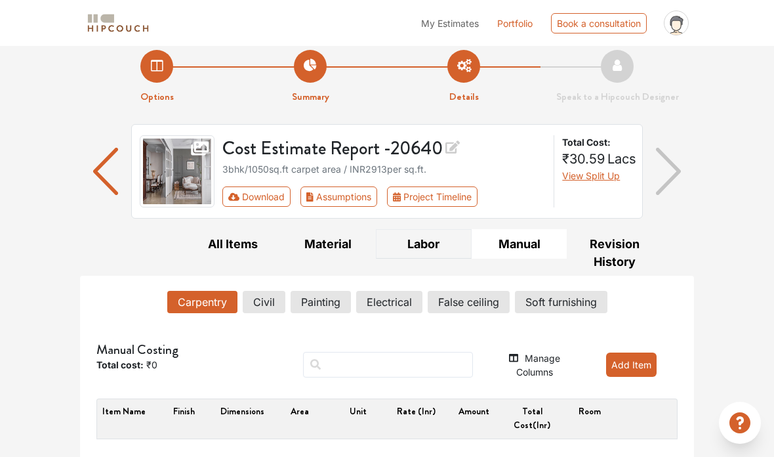
click at [424, 244] on button "Labor" at bounding box center [424, 244] width 96 height 30
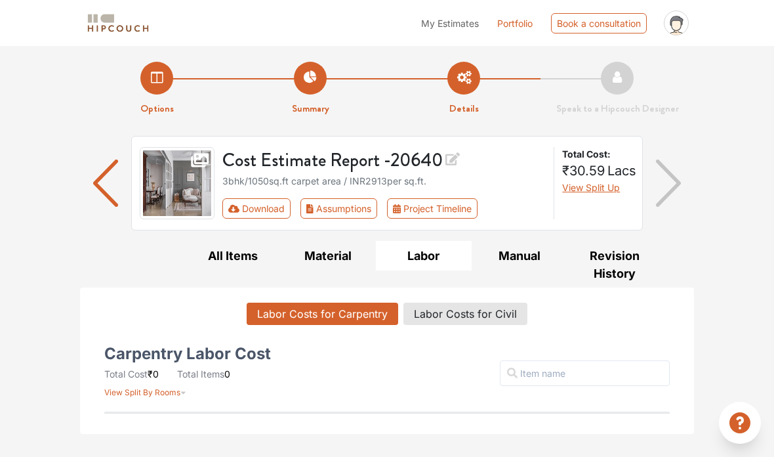
click at [314, 322] on button "Labor Costs for Carpentry" at bounding box center [323, 313] width 152 height 22
click at [344, 305] on button "Labor Costs for Carpentry" at bounding box center [323, 313] width 152 height 22
click at [464, 315] on button "Labor Costs for Civil" at bounding box center [465, 313] width 124 height 22
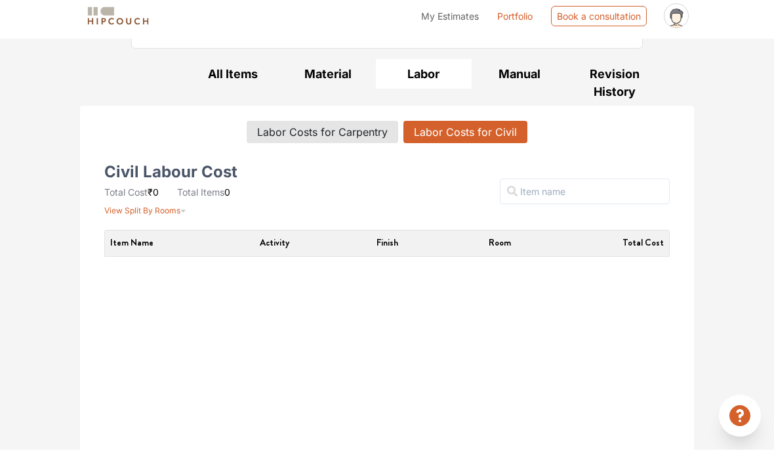
scroll to position [227, 0]
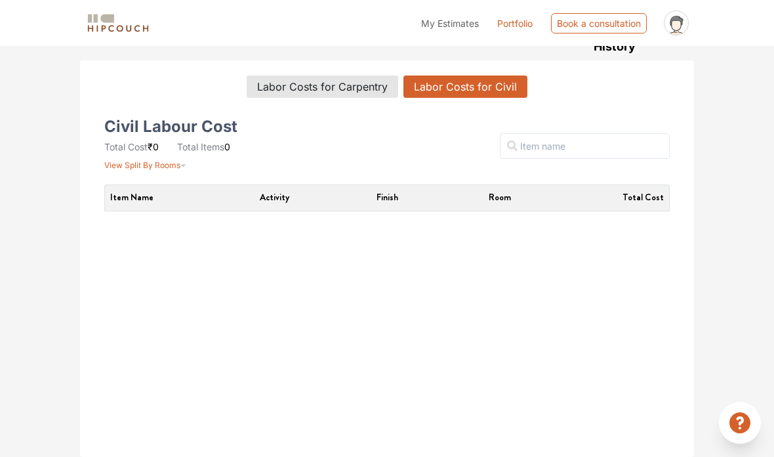
click at [372, 93] on button "Labor Costs for Carpentry" at bounding box center [323, 86] width 152 height 22
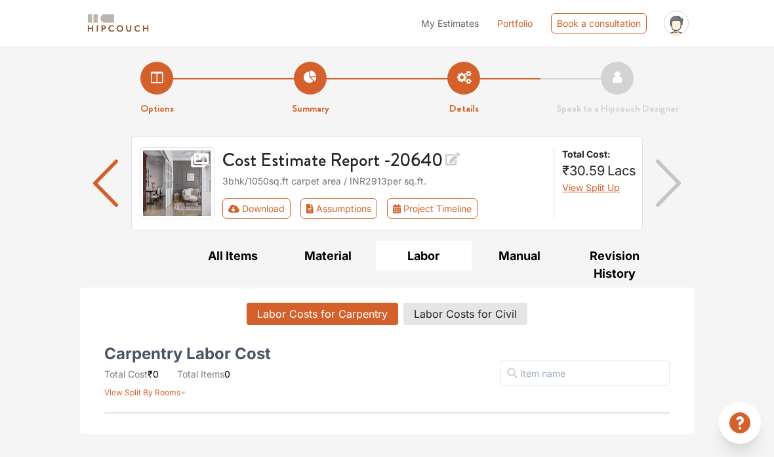
click at [458, 303] on button "Labor Costs for Civil" at bounding box center [465, 313] width 124 height 22
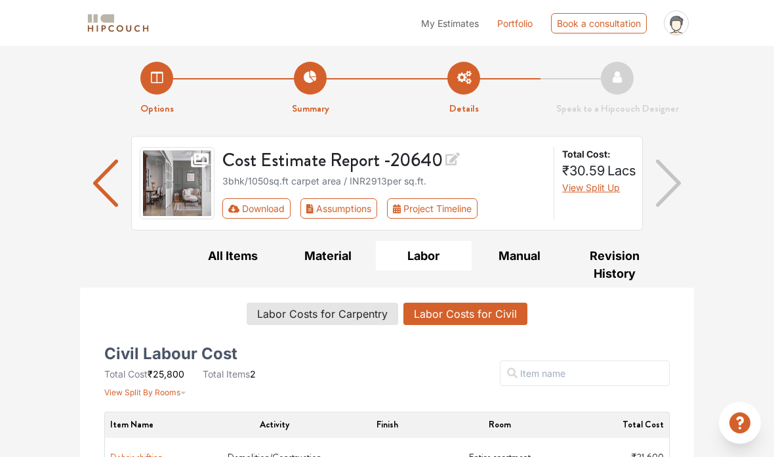
click at [581, 180] on button "View Split Up" at bounding box center [591, 187] width 58 height 14
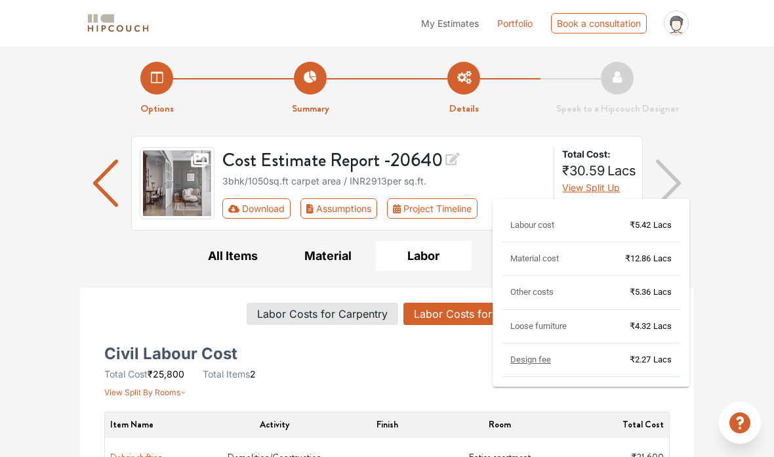
click at [68, 251] on div "Options Summary Details Speak to a Hipcouch Designer Cost Estimate Report - 206…" at bounding box center [387, 365] width 774 height 638
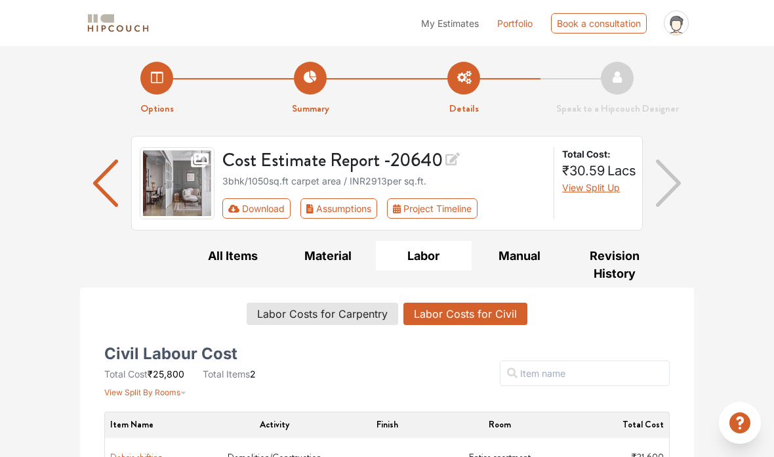
click at [147, 92] on li "Options" at bounding box center [157, 89] width 154 height 54
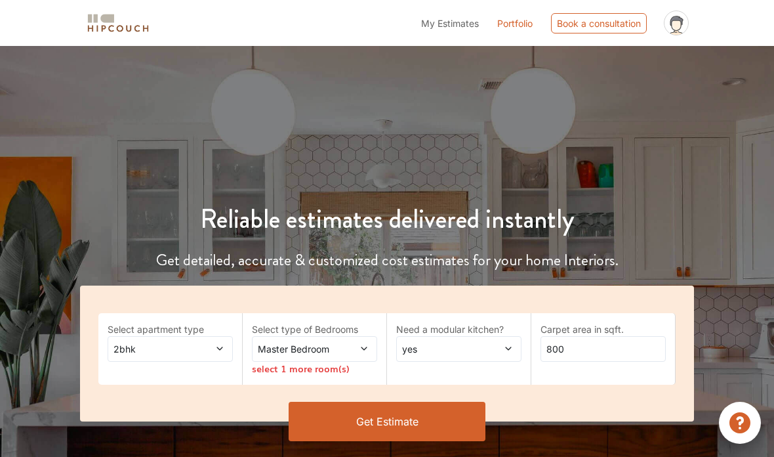
click at [444, 20] on span "My Estimates" at bounding box center [450, 23] width 58 height 11
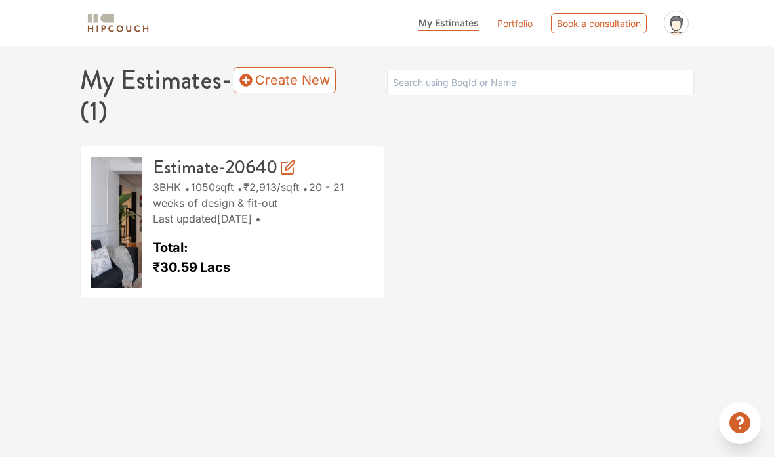
click at [236, 85] on link "Create New" at bounding box center [285, 80] width 102 height 26
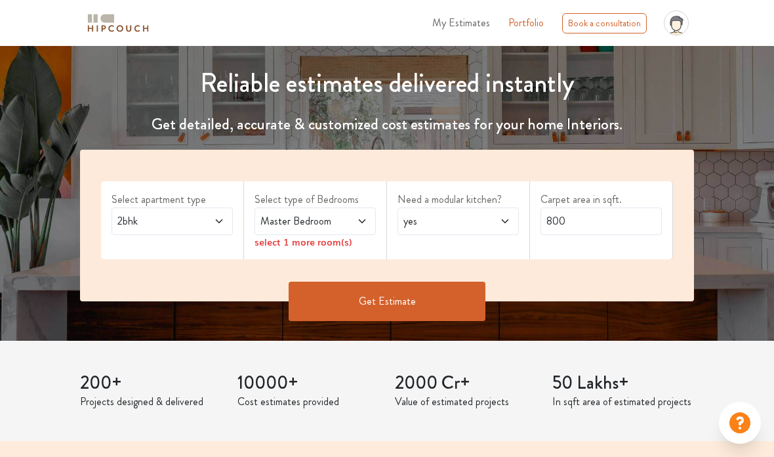
scroll to position [162, 0]
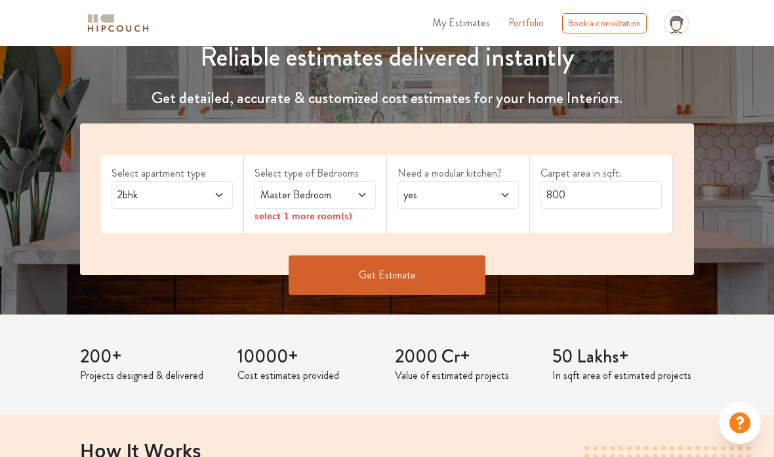
click at [323, 194] on span "Master Bedroom" at bounding box center [299, 195] width 82 height 16
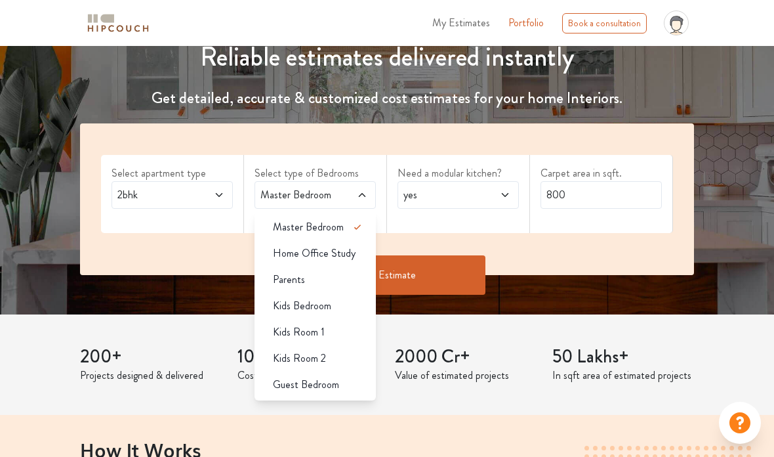
click at [309, 381] on span "Guest Bedroom" at bounding box center [306, 385] width 66 height 16
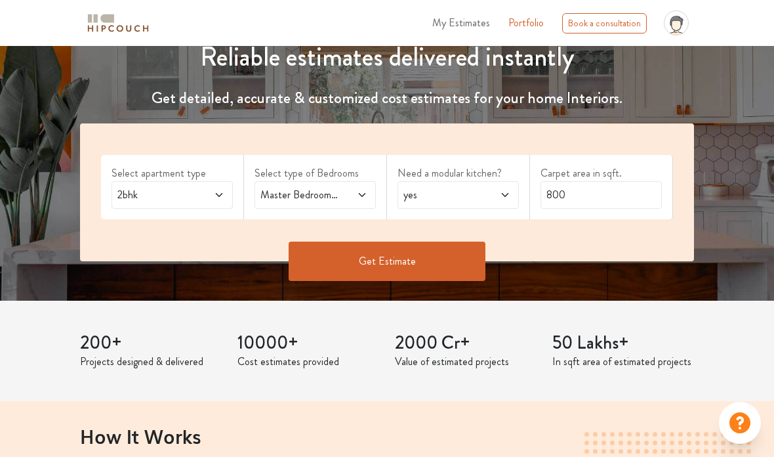
click at [583, 174] on label "Carpet area in sqft." at bounding box center [601, 173] width 121 height 16
click at [559, 186] on input "800" at bounding box center [601, 195] width 121 height 28
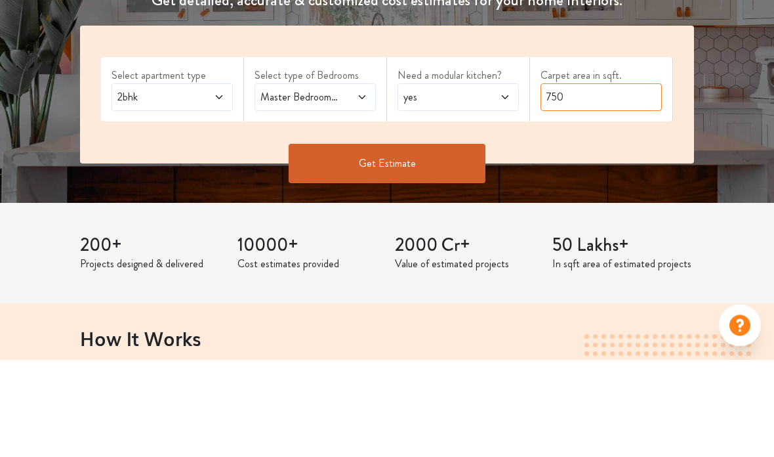
type input "750"
click at [415, 241] on button "Get Estimate" at bounding box center [387, 260] width 197 height 39
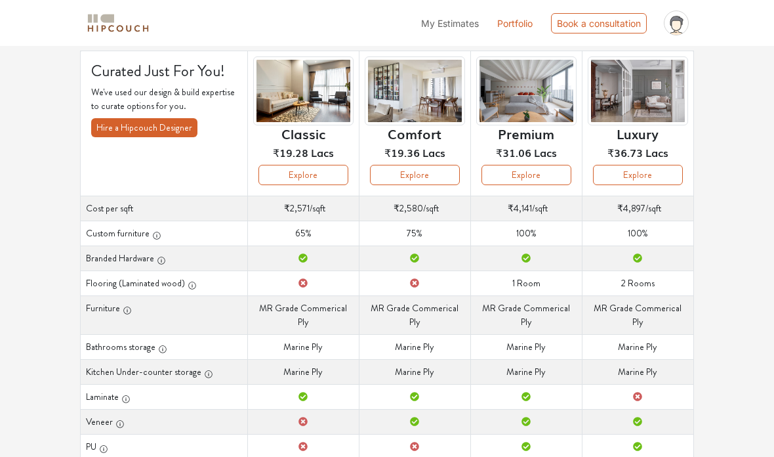
scroll to position [83, 0]
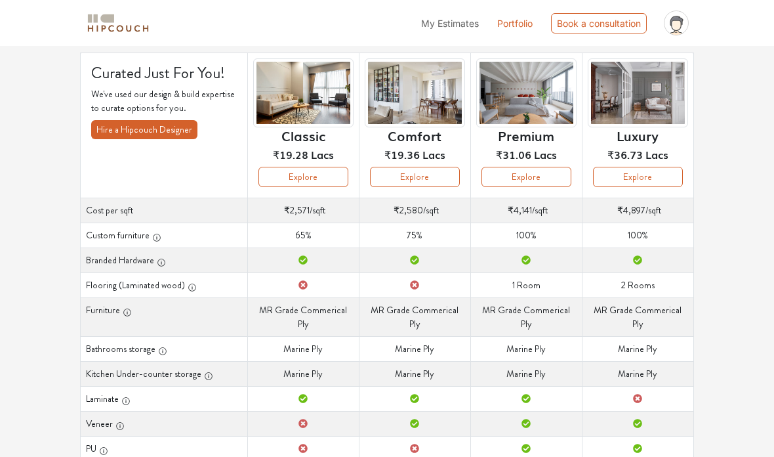
click at [433, 175] on button "Explore" at bounding box center [415, 177] width 90 height 20
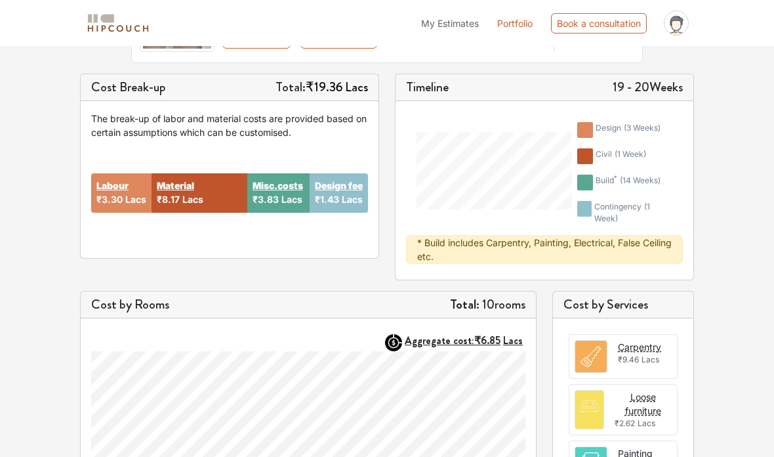
scroll to position [165, 0]
